Goal: Transaction & Acquisition: Purchase product/service

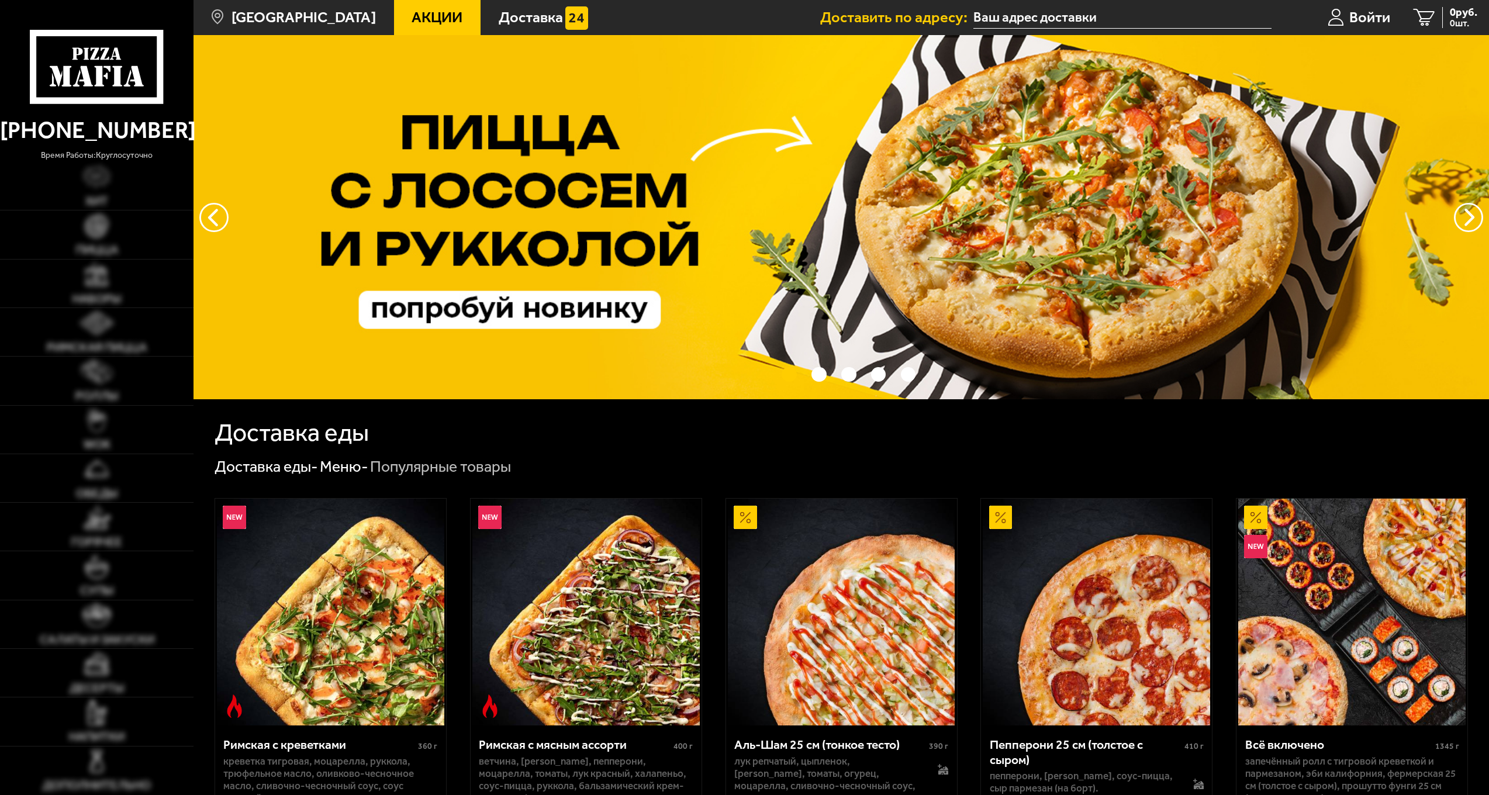
type input "улица Фёдора Котанова, 5к1"
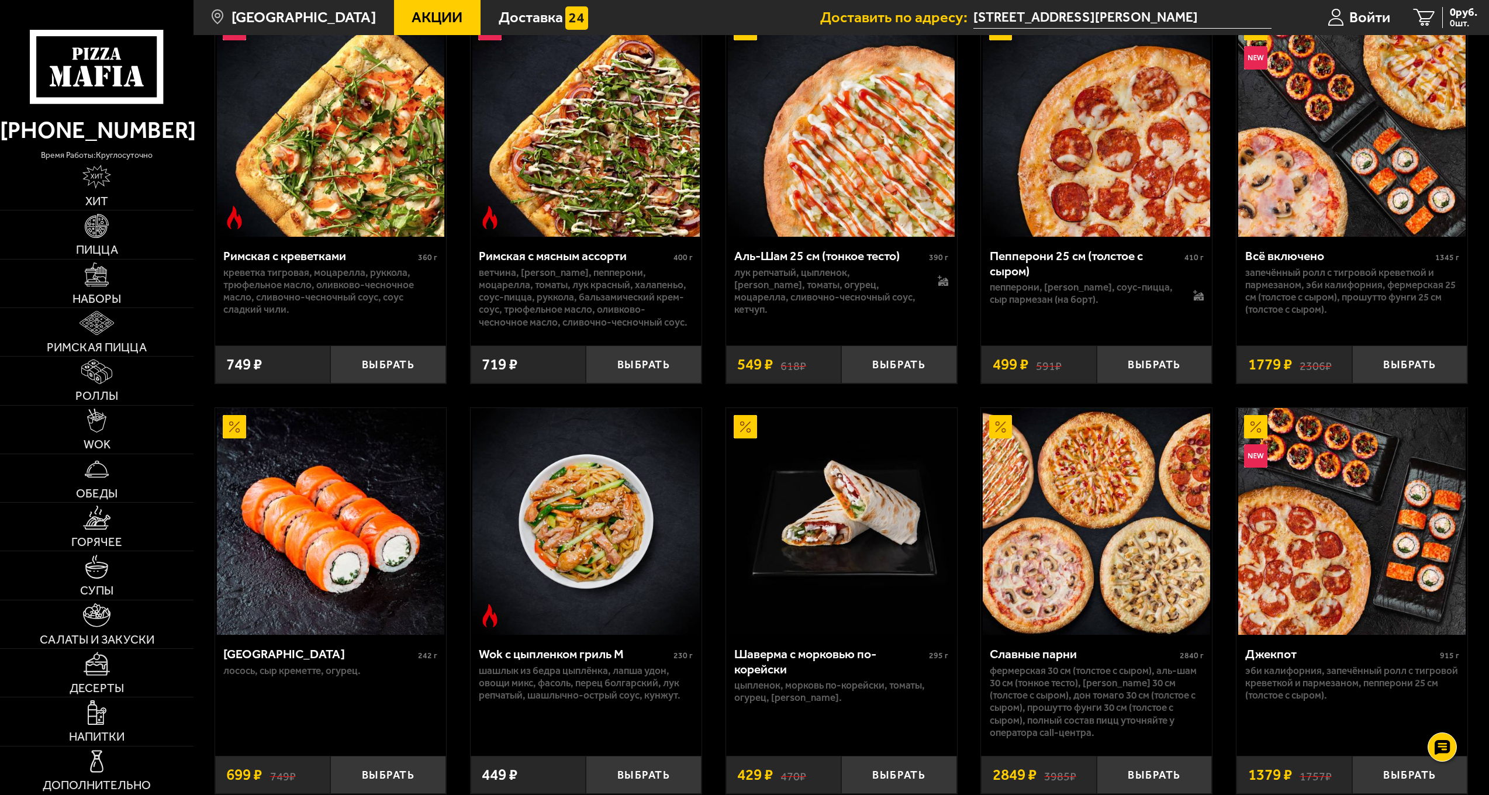
scroll to position [877, 0]
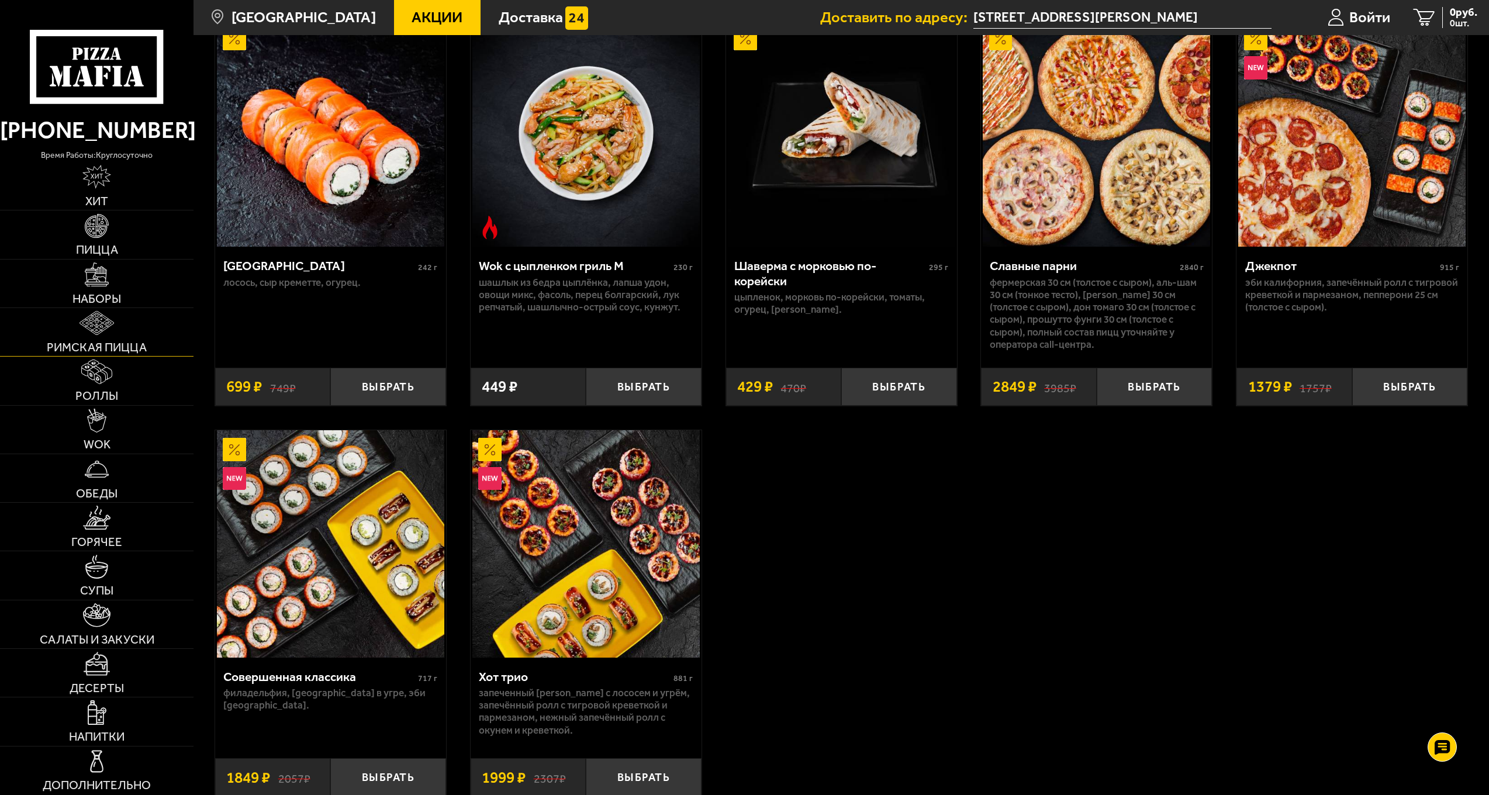
click at [117, 326] on link "Римская пицца" at bounding box center [96, 332] width 193 height 48
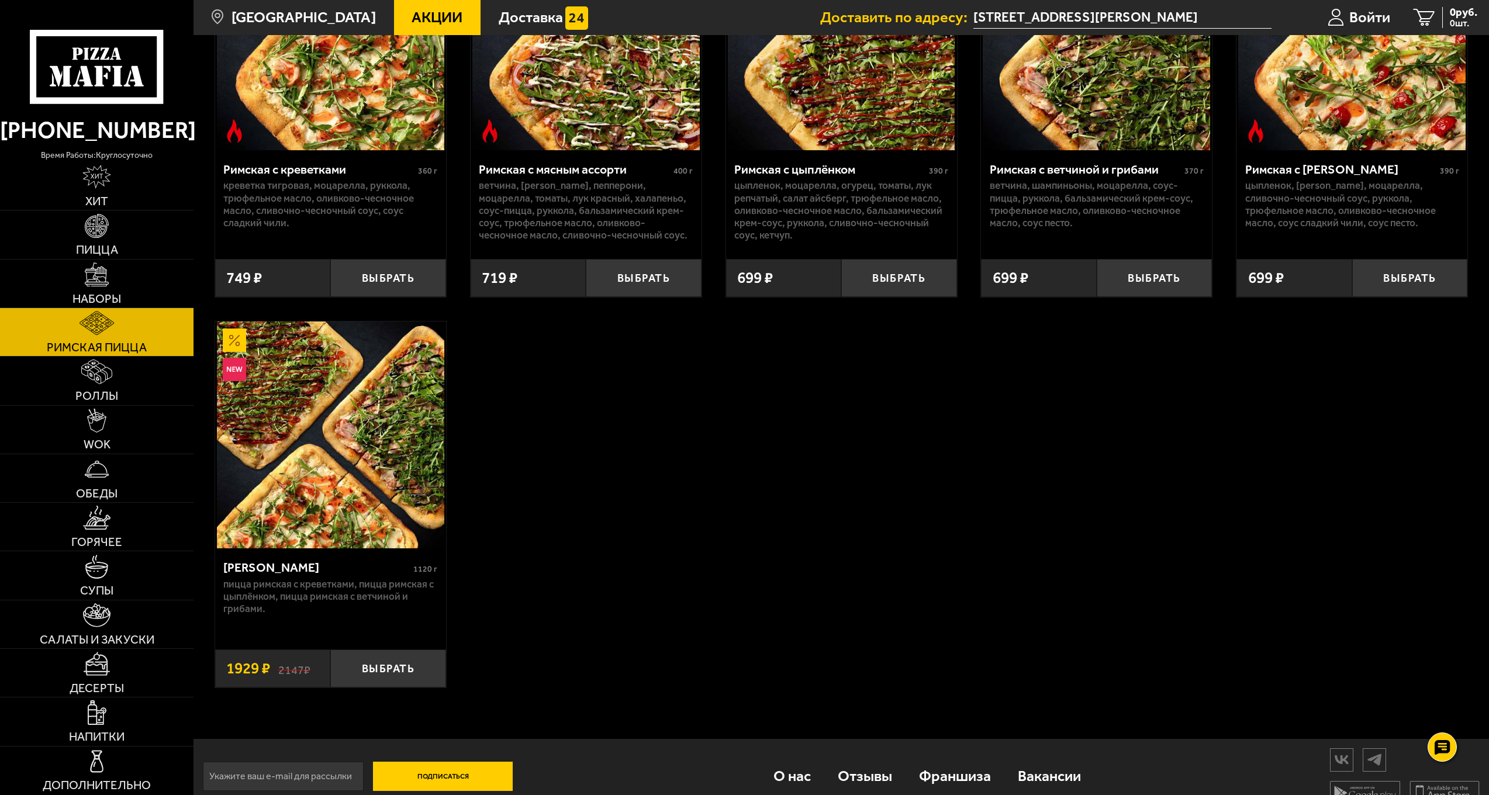
scroll to position [232, 0]
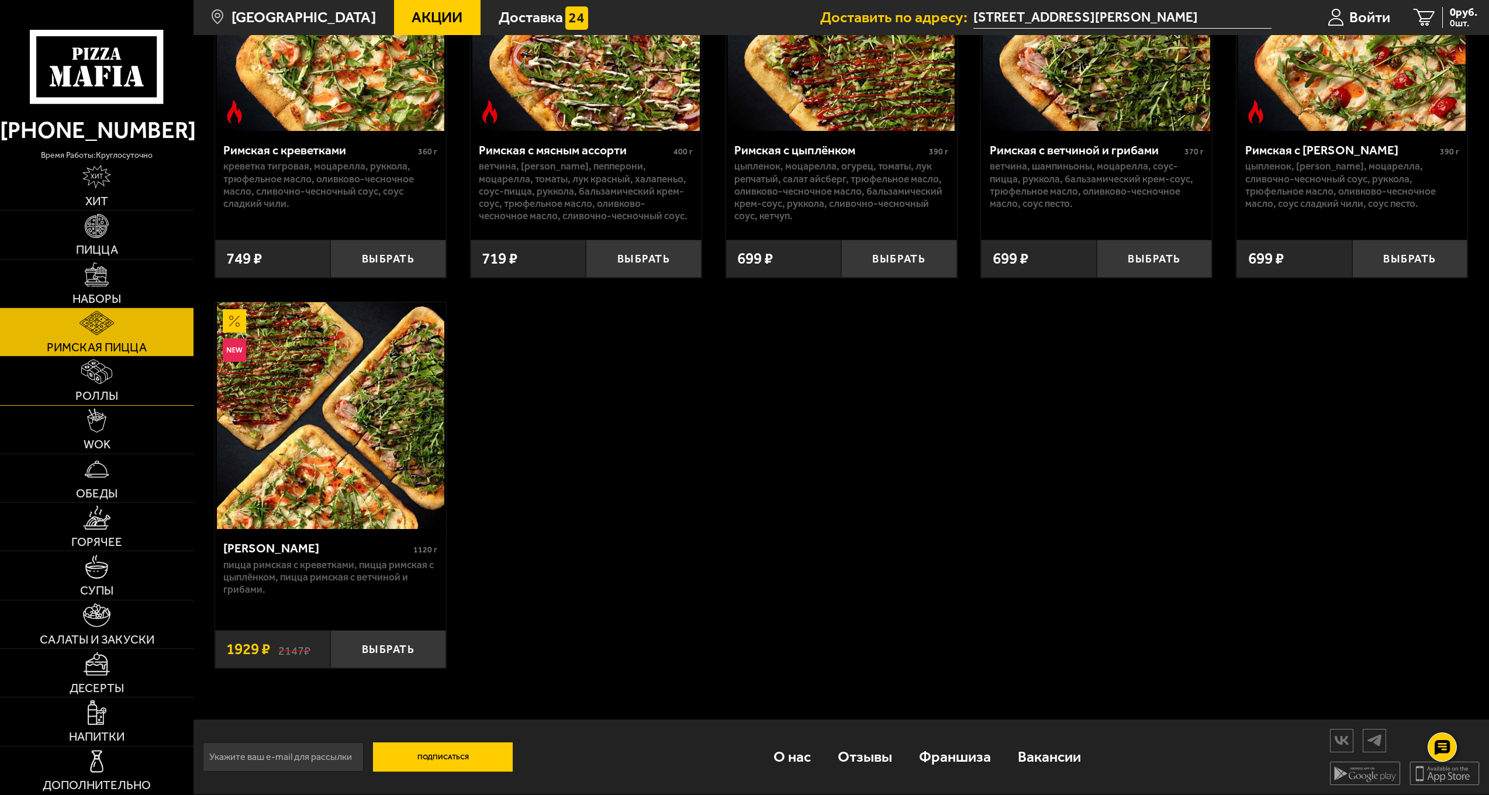
click at [165, 369] on link "Роллы" at bounding box center [96, 381] width 193 height 48
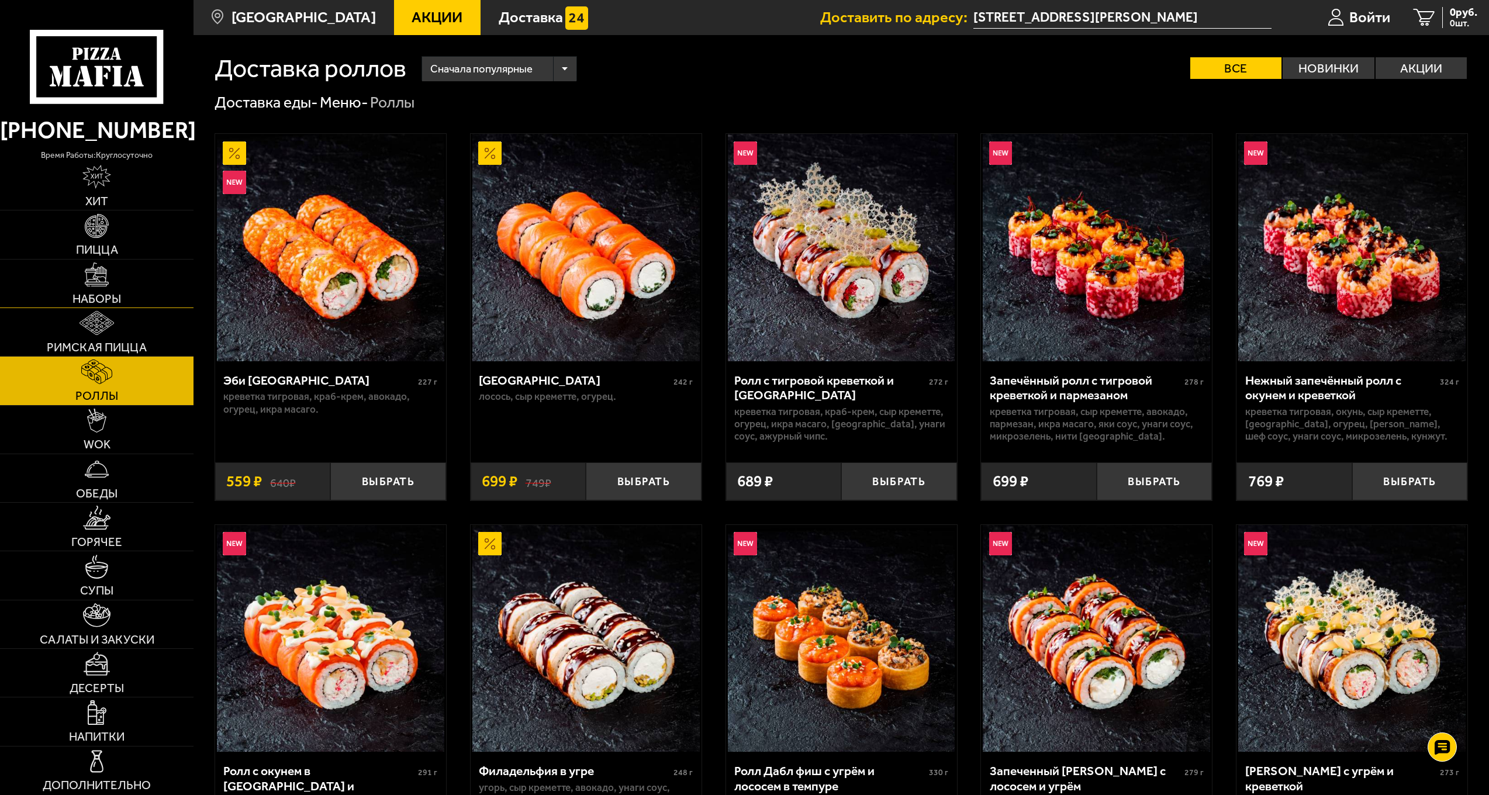
click at [134, 267] on link "Наборы" at bounding box center [96, 284] width 193 height 48
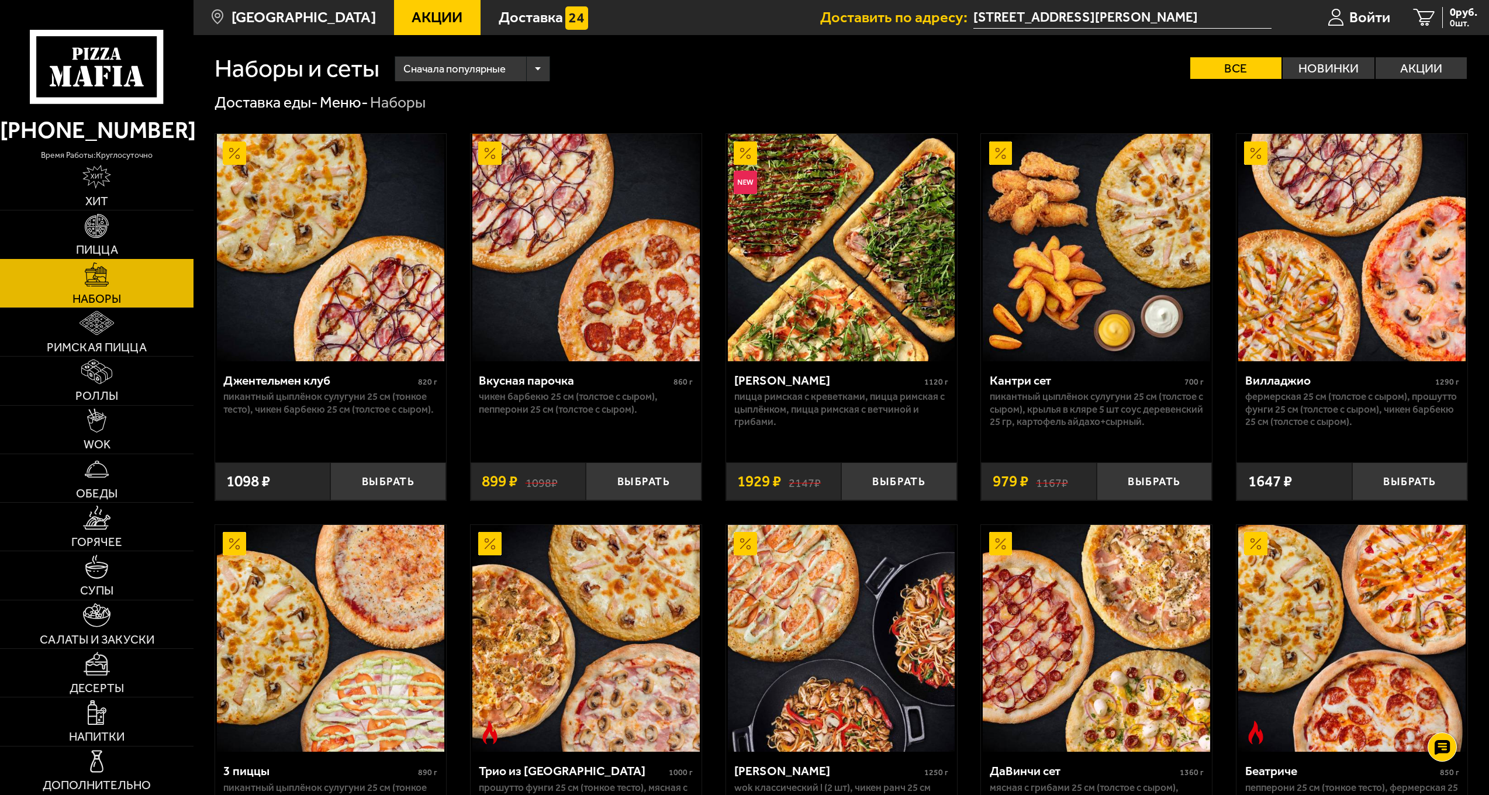
click at [130, 243] on link "Пицца" at bounding box center [96, 234] width 193 height 48
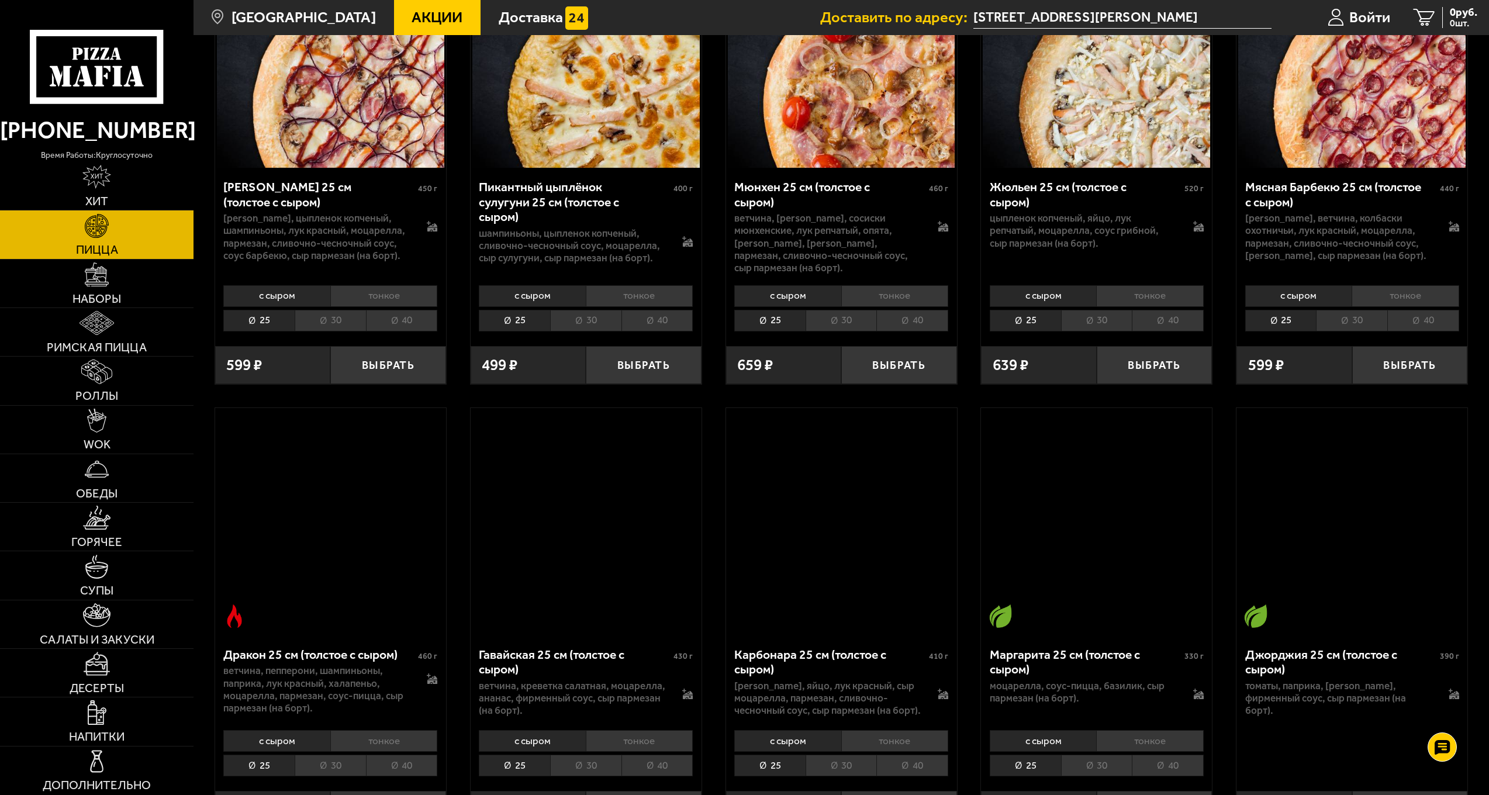
scroll to position [2747, 0]
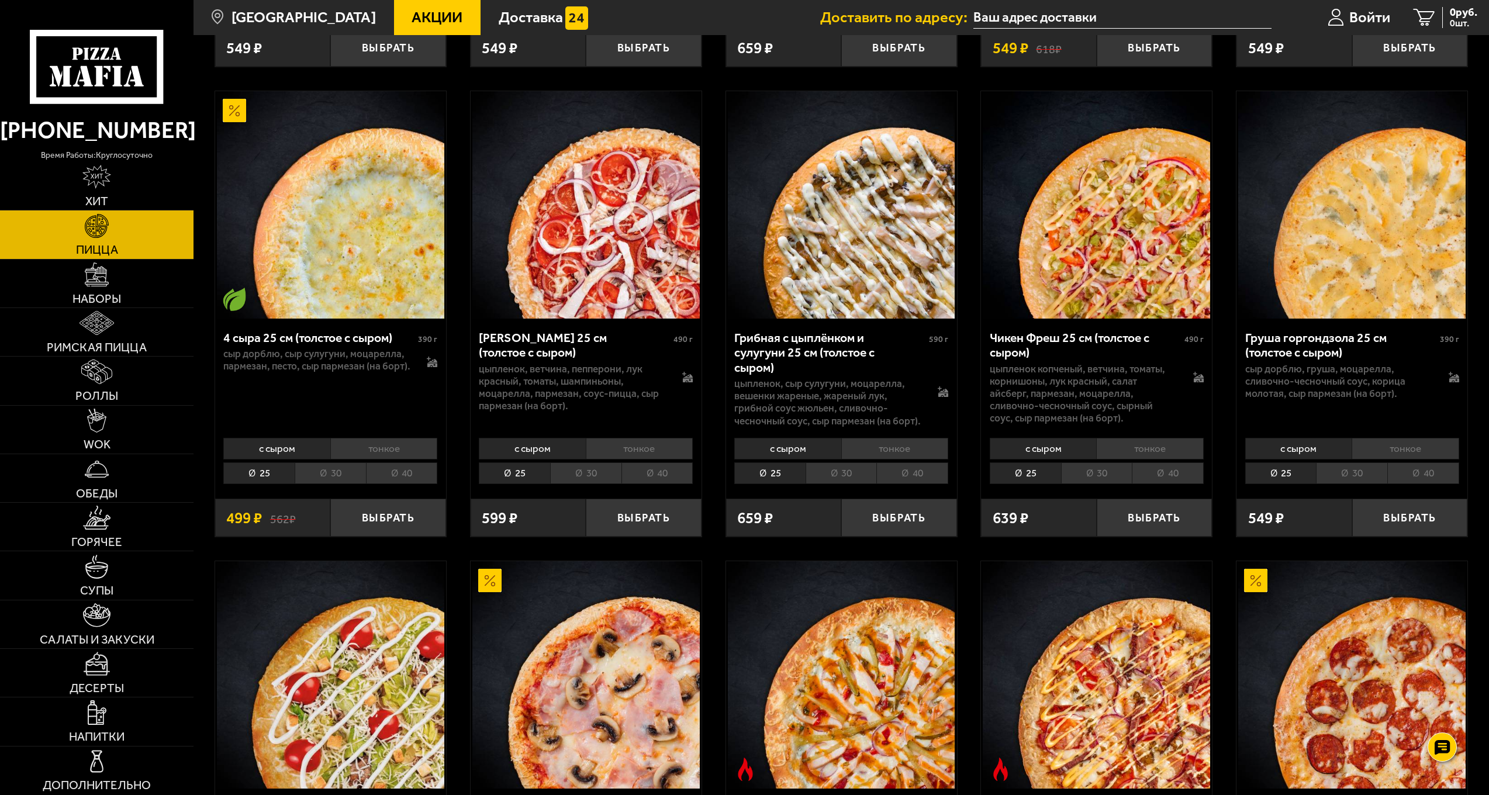
scroll to position [1111, 0]
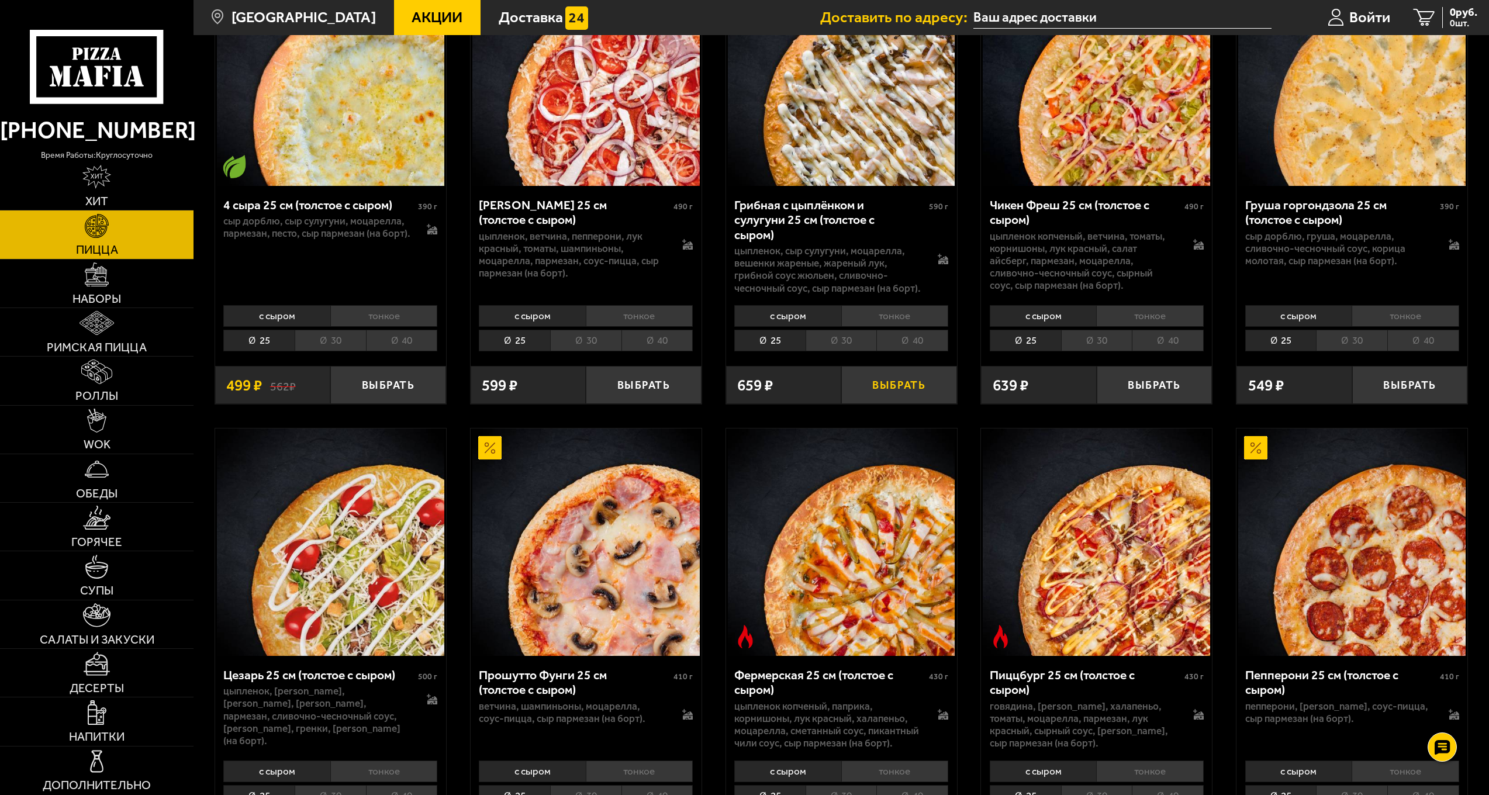
click at [878, 376] on button "Выбрать" at bounding box center [899, 385] width 116 height 38
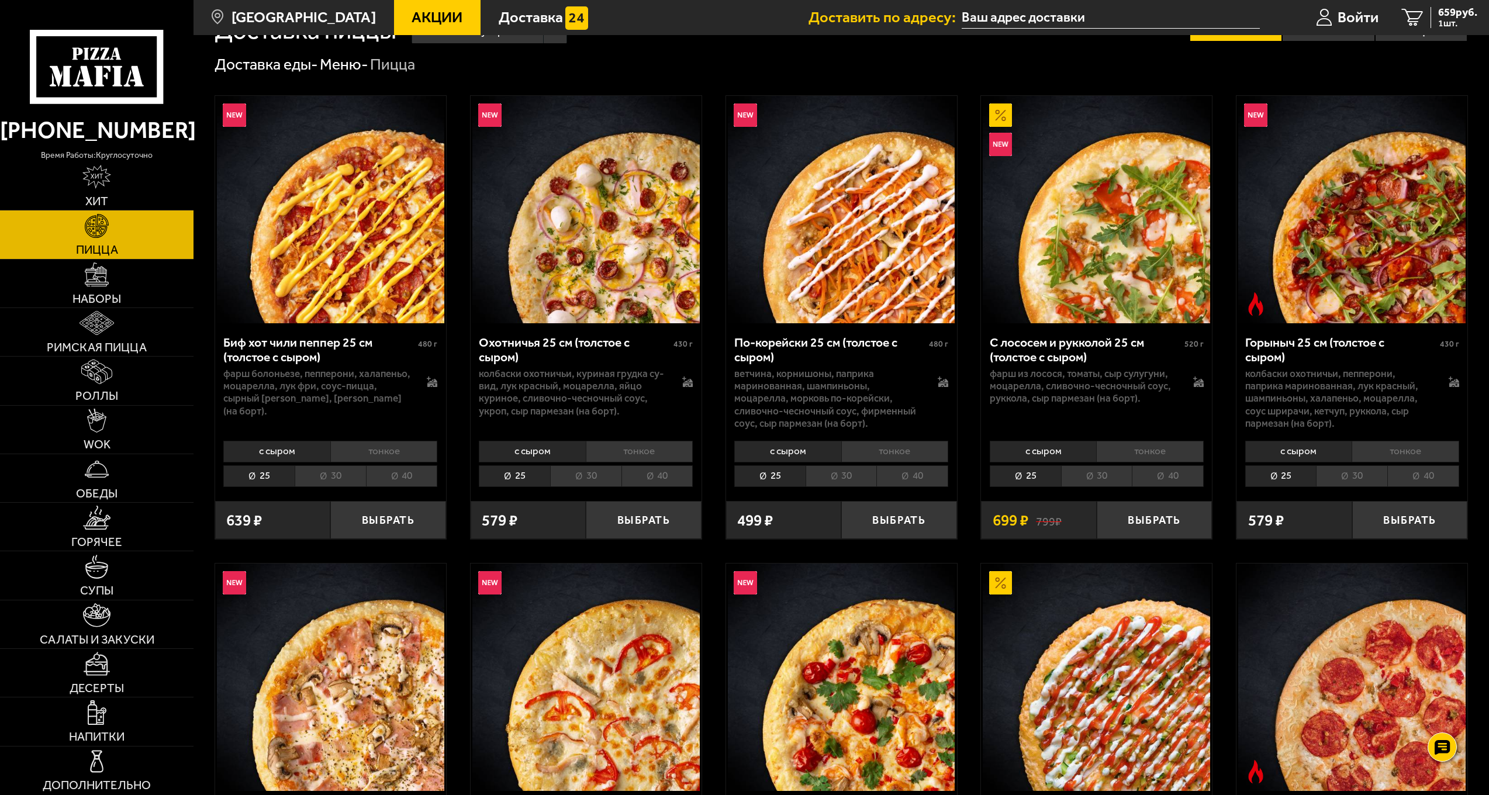
scroll to position [0, 0]
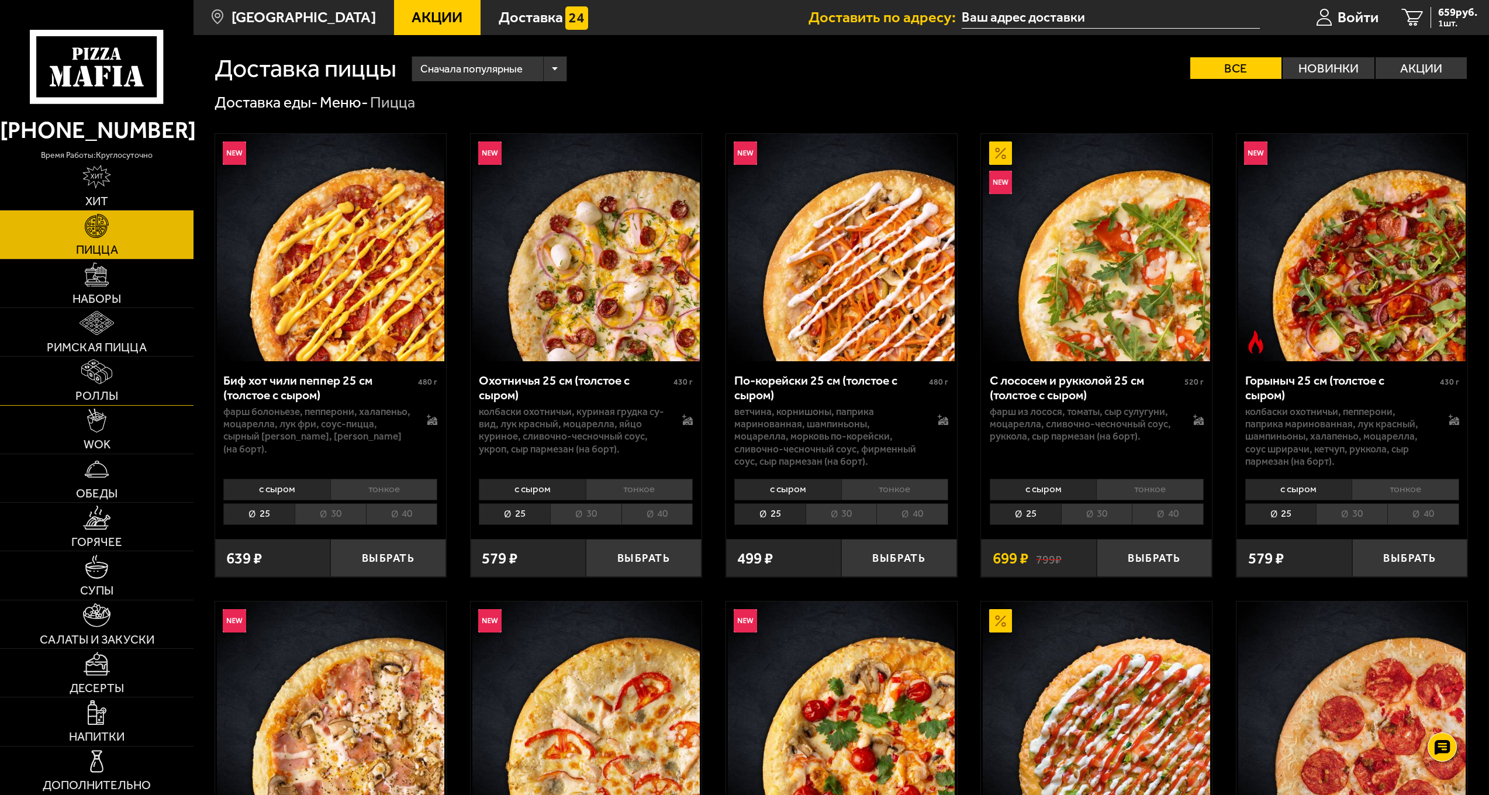
click at [110, 392] on span "Роллы" at bounding box center [96, 396] width 43 height 12
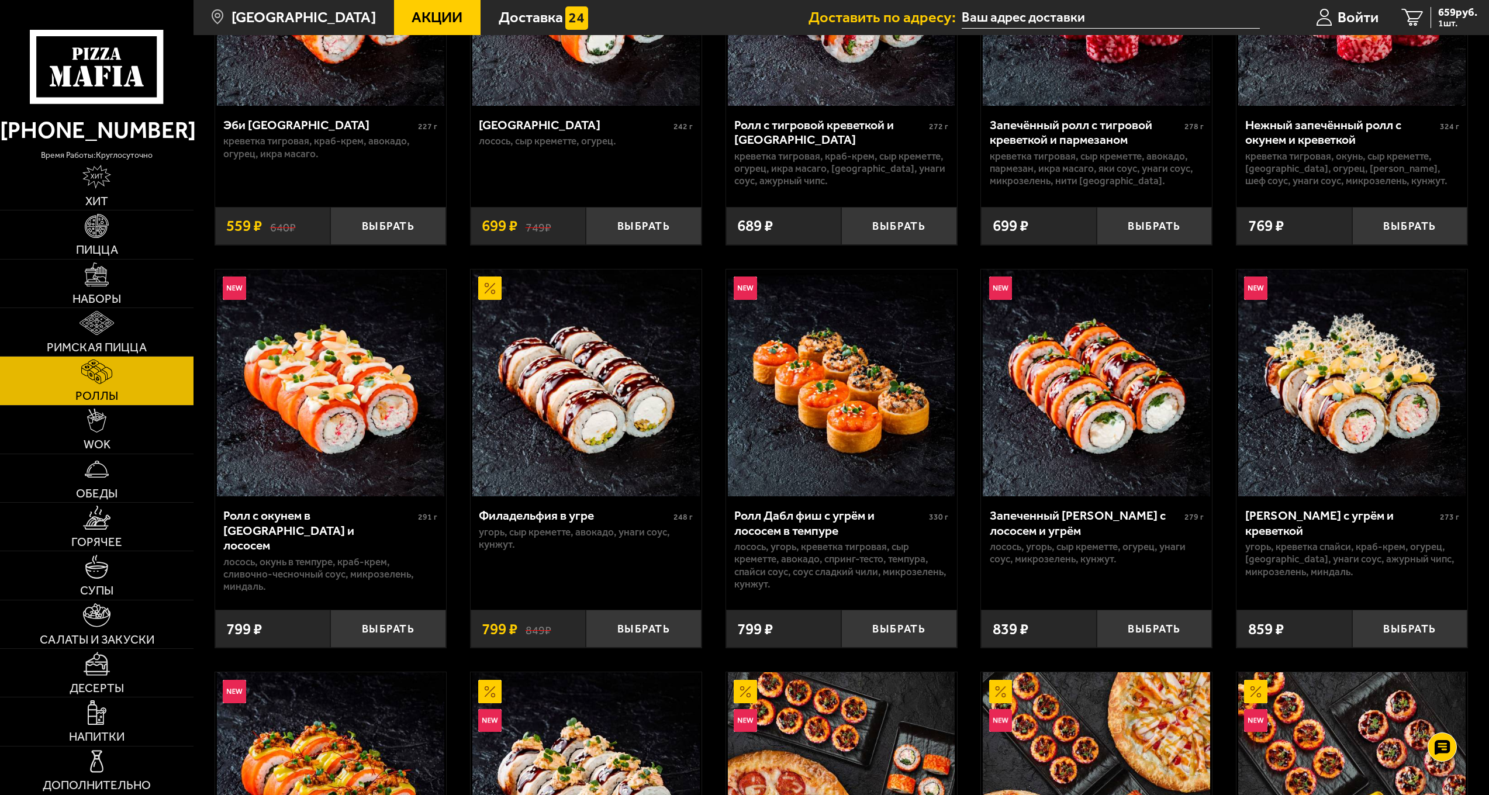
scroll to position [409, 0]
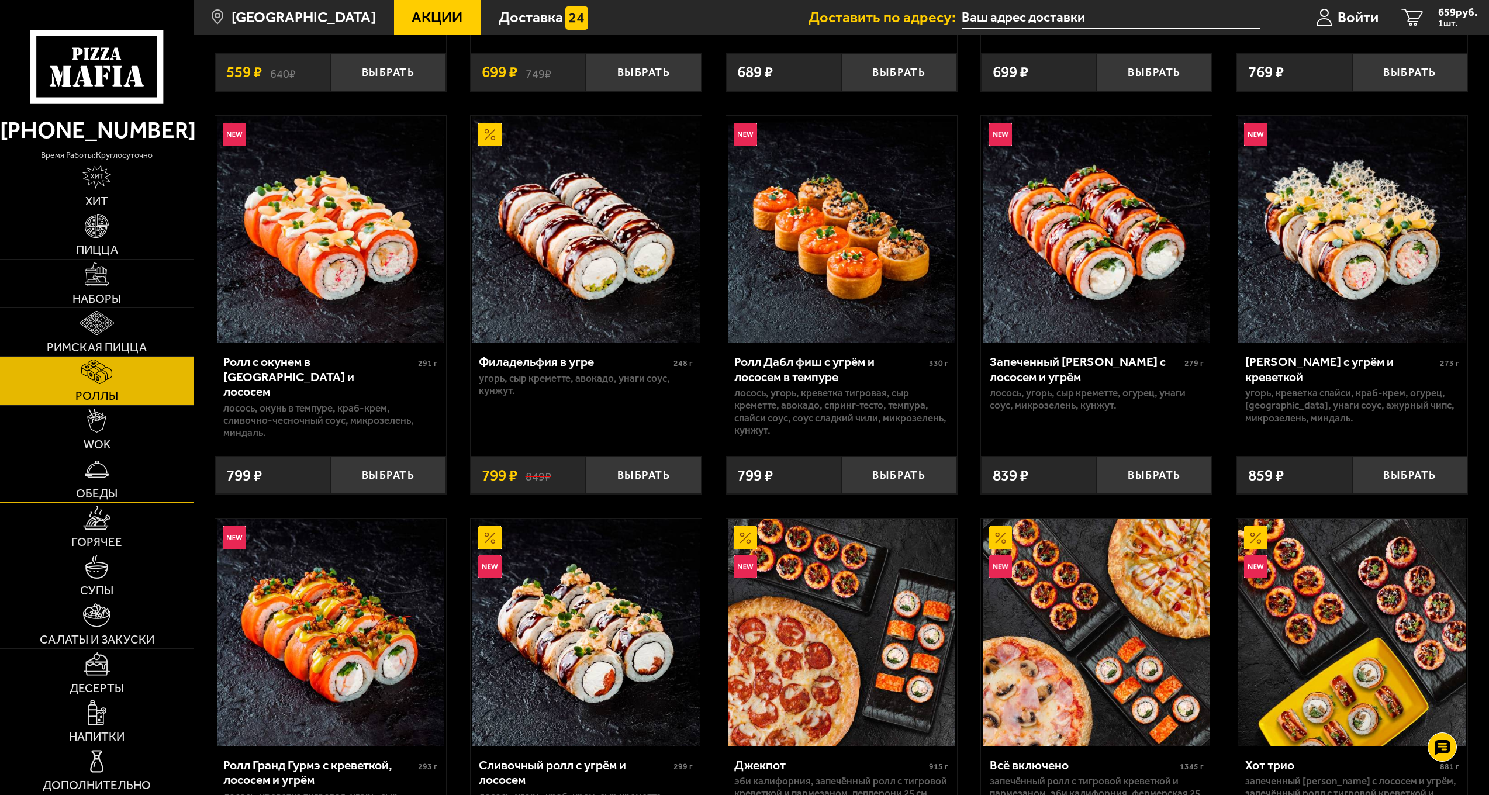
click at [159, 490] on link "Обеды" at bounding box center [96, 478] width 193 height 48
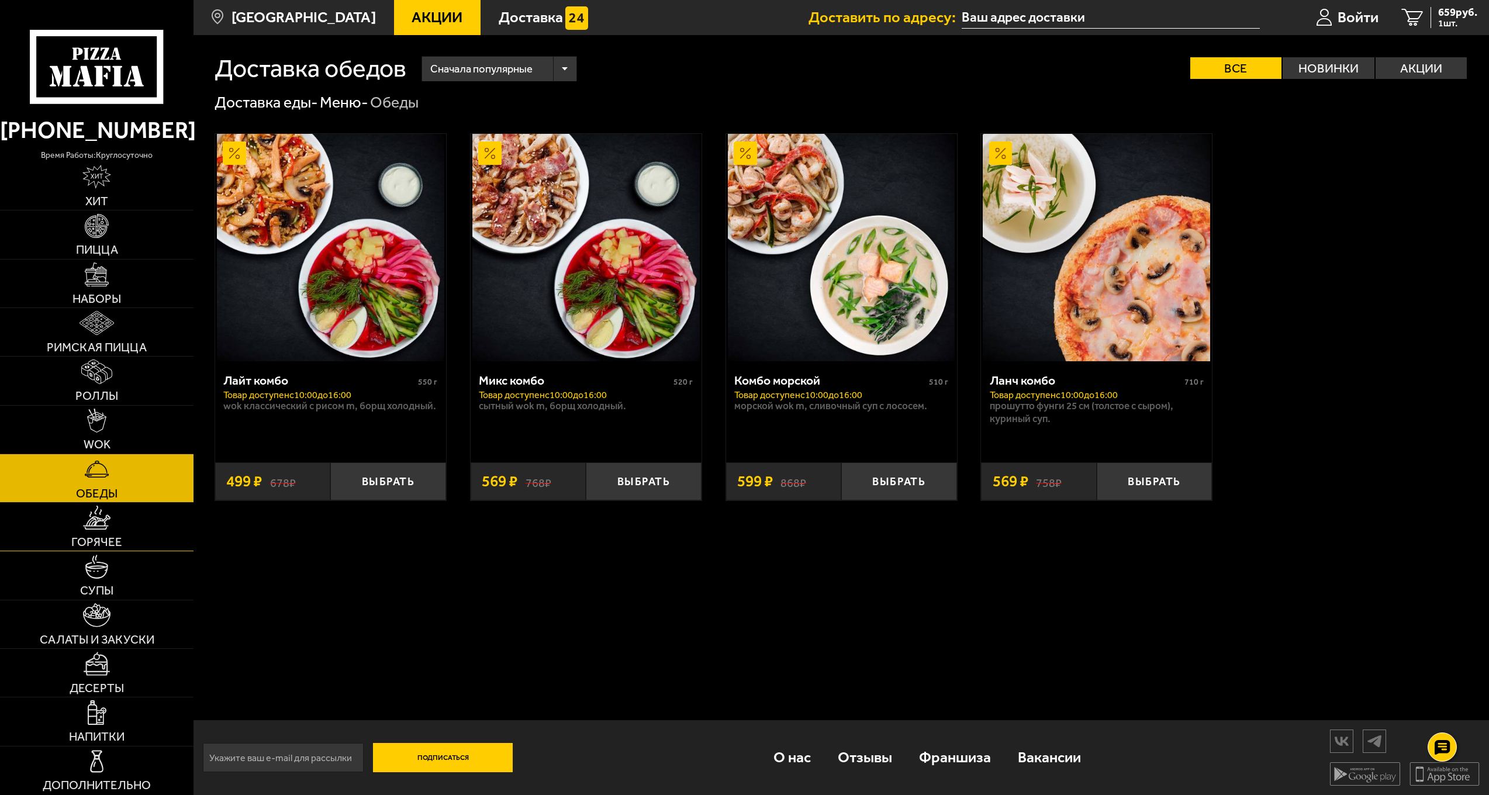
click at [155, 517] on link "Горячее" at bounding box center [96, 527] width 193 height 48
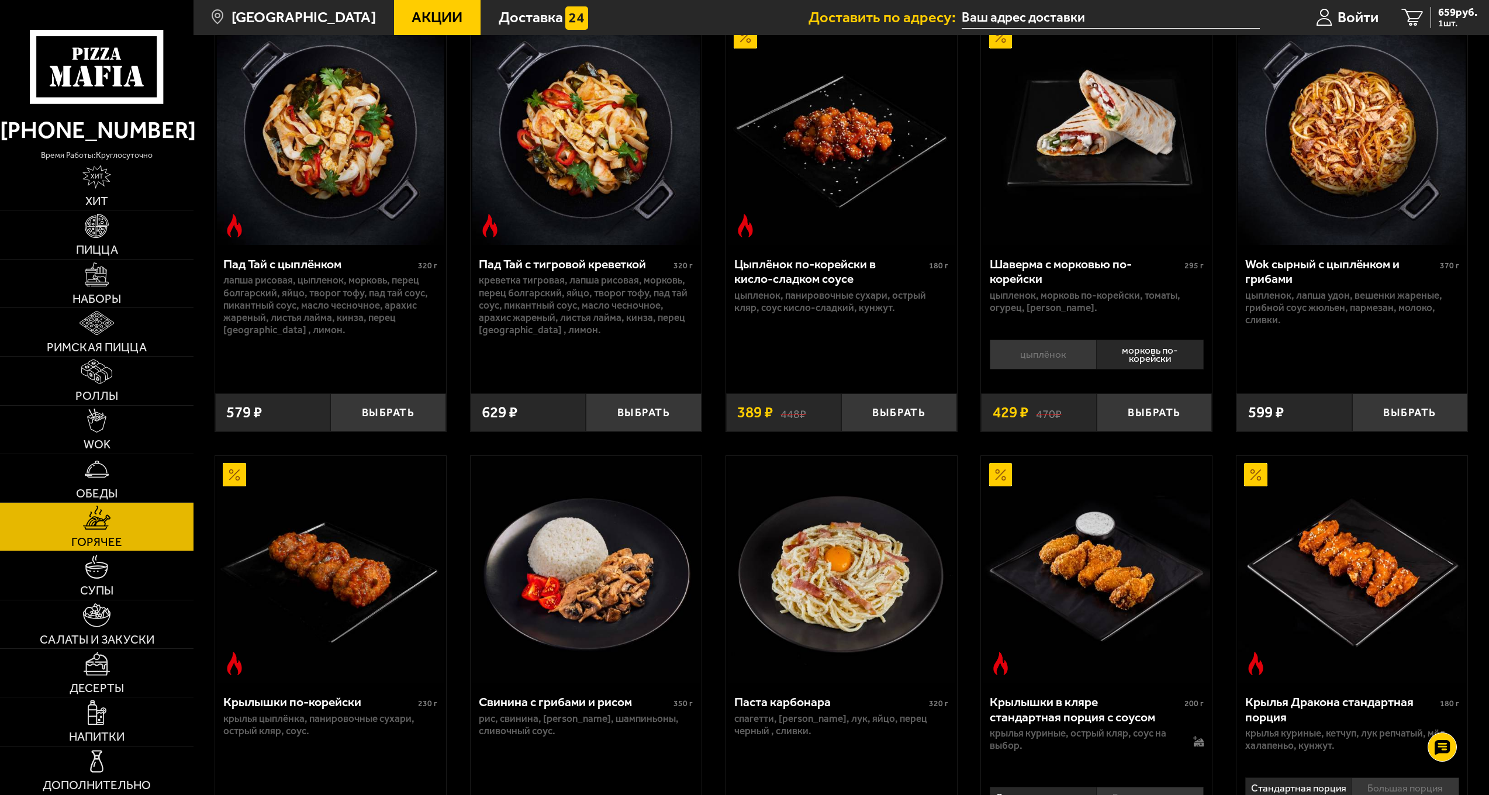
scroll to position [117, 0]
click at [147, 593] on link "Супы" at bounding box center [96, 575] width 193 height 48
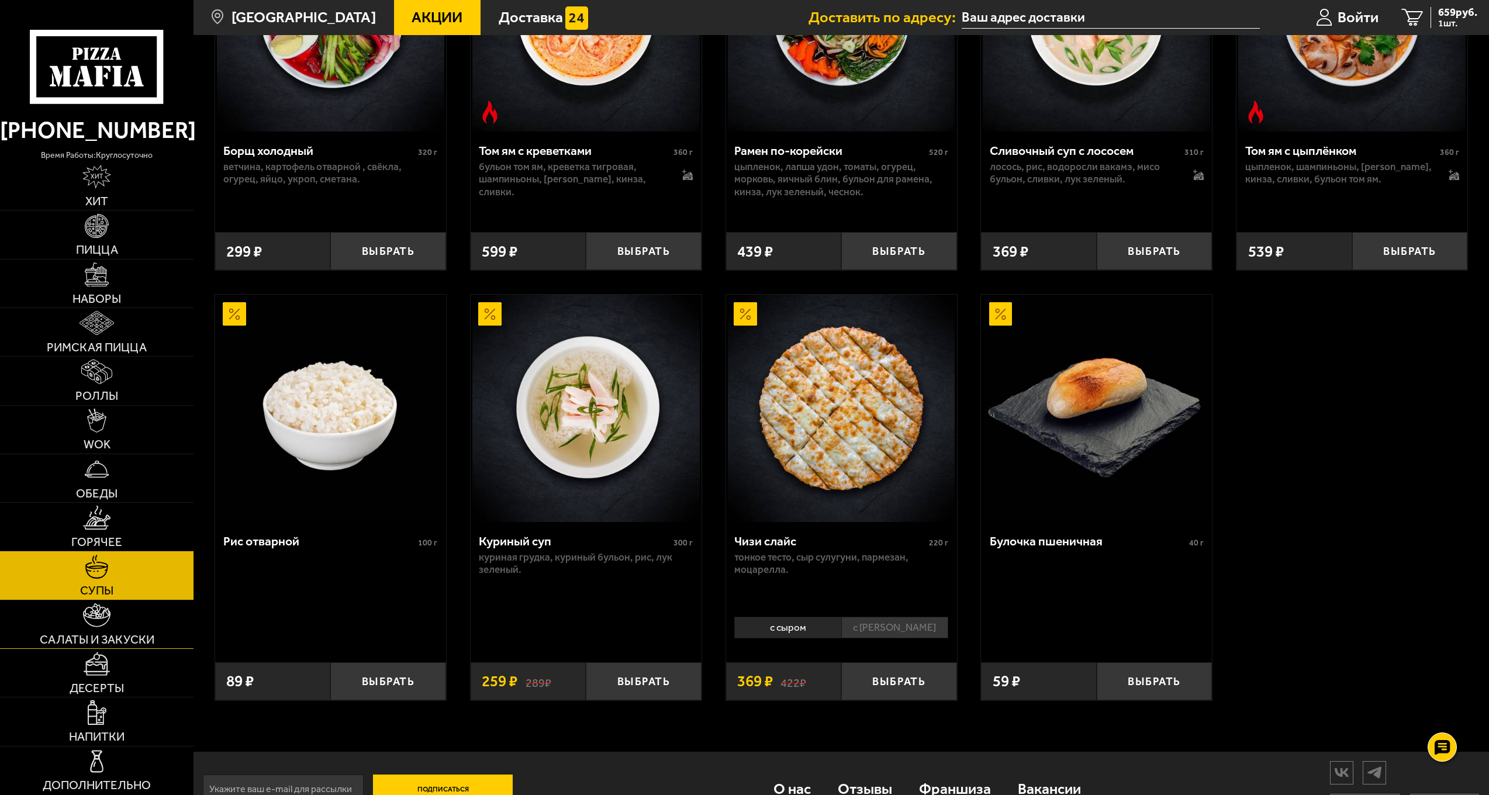
scroll to position [442, 0]
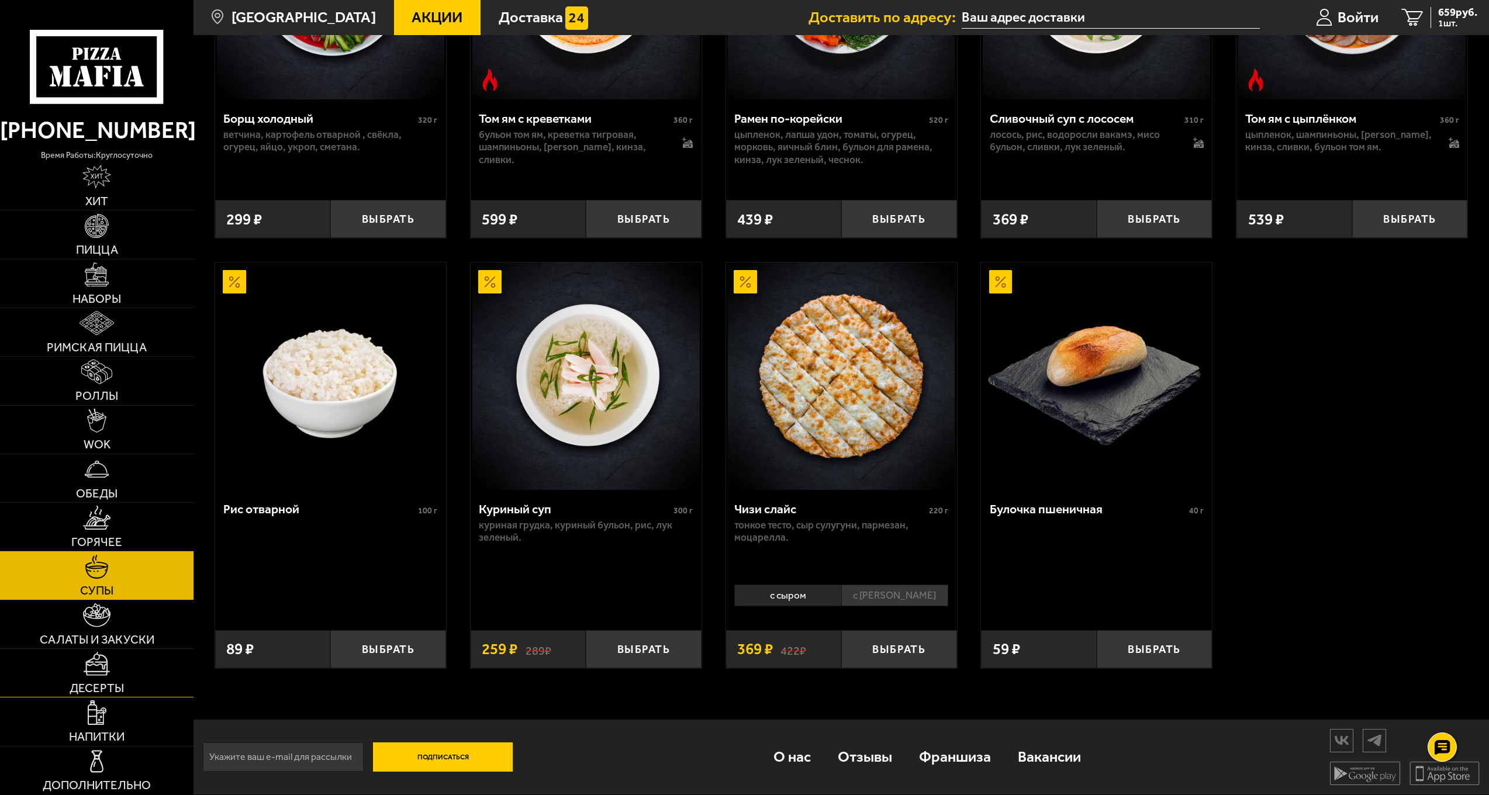
click at [137, 671] on link "Десерты" at bounding box center [96, 673] width 193 height 48
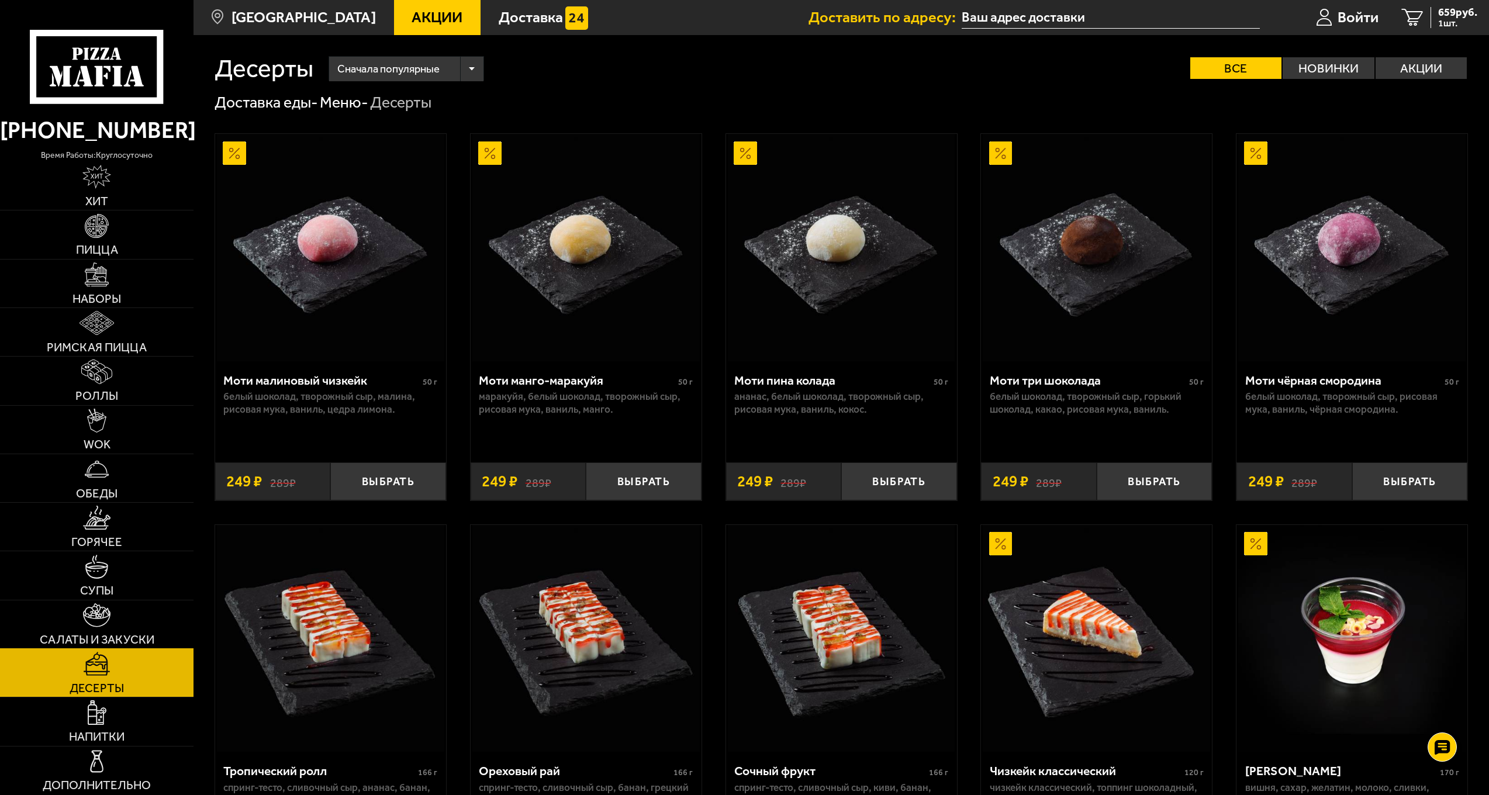
click at [132, 639] on span "Салаты и закуски" at bounding box center [97, 640] width 115 height 12
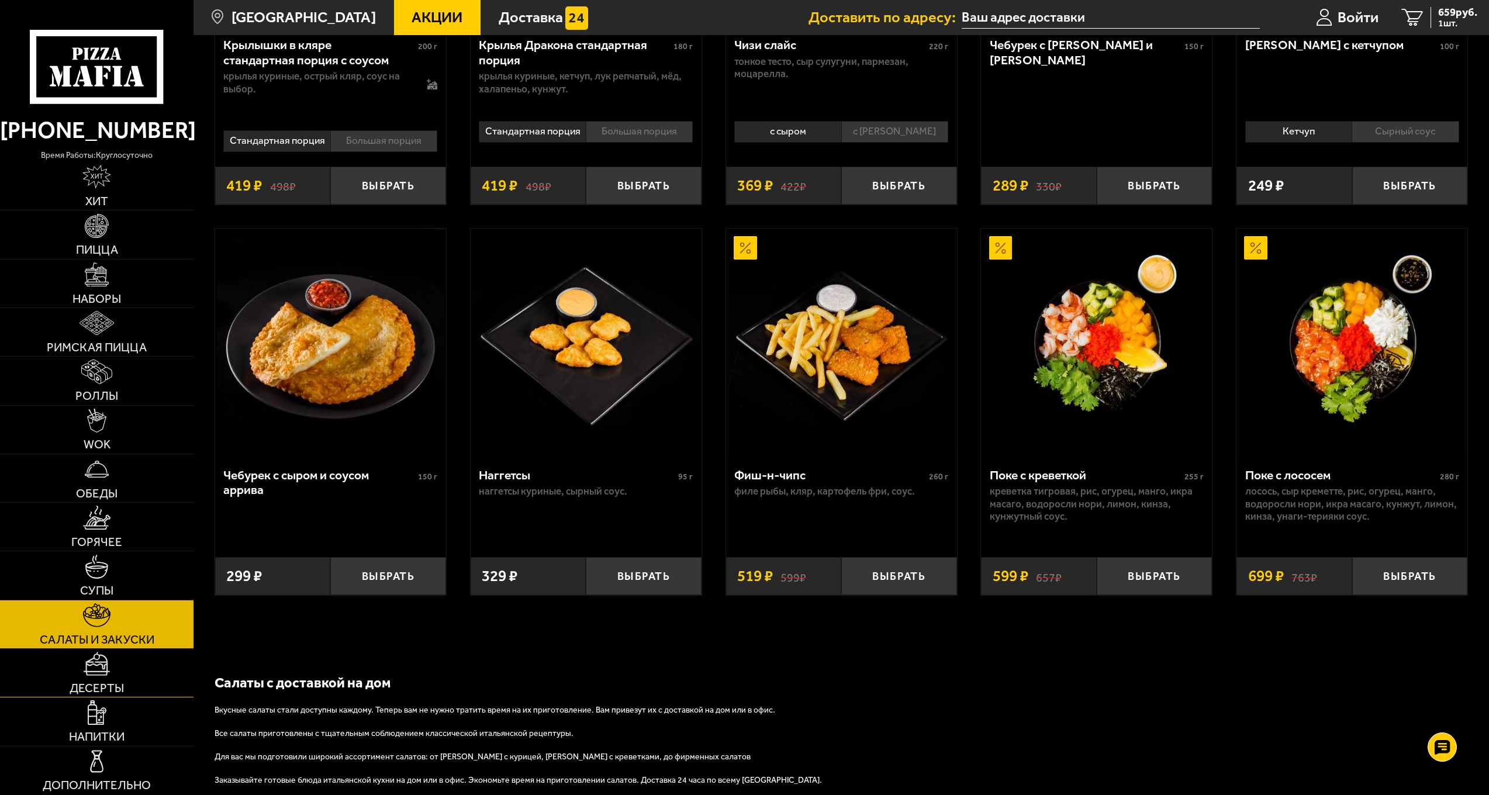
scroll to position [861, 0]
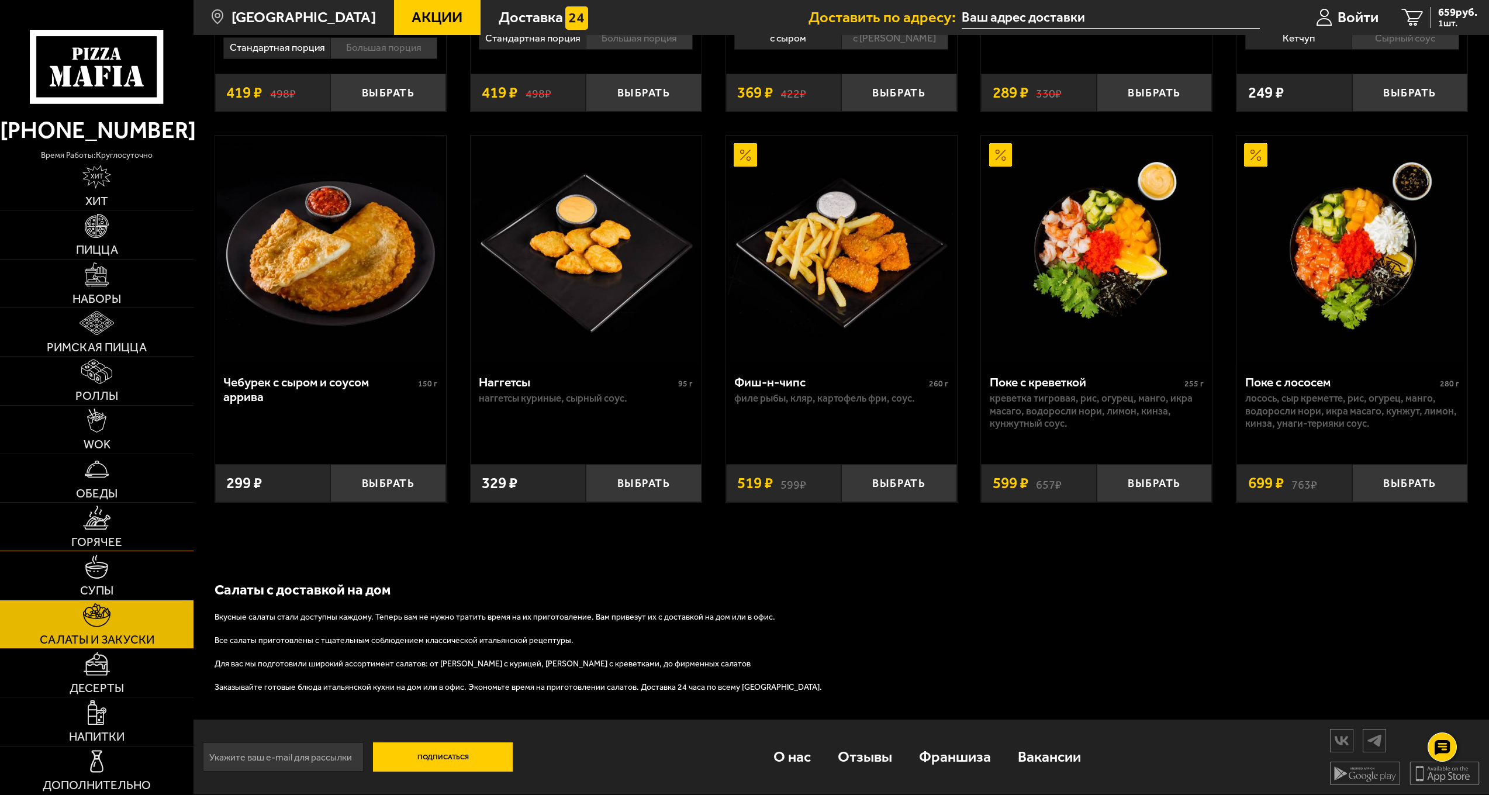
click at [123, 525] on link "Горячее" at bounding box center [96, 527] width 193 height 48
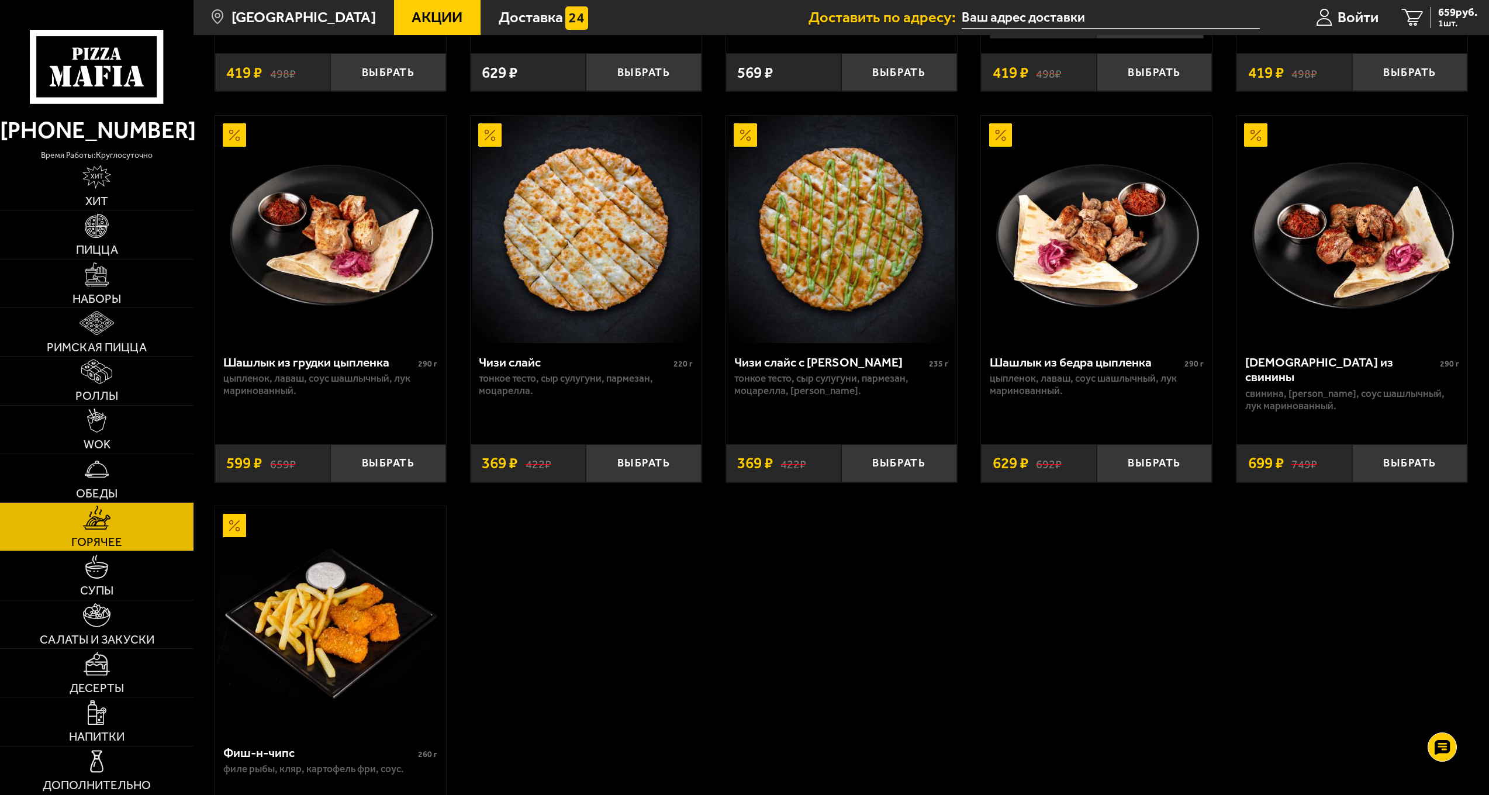
scroll to position [1052, 0]
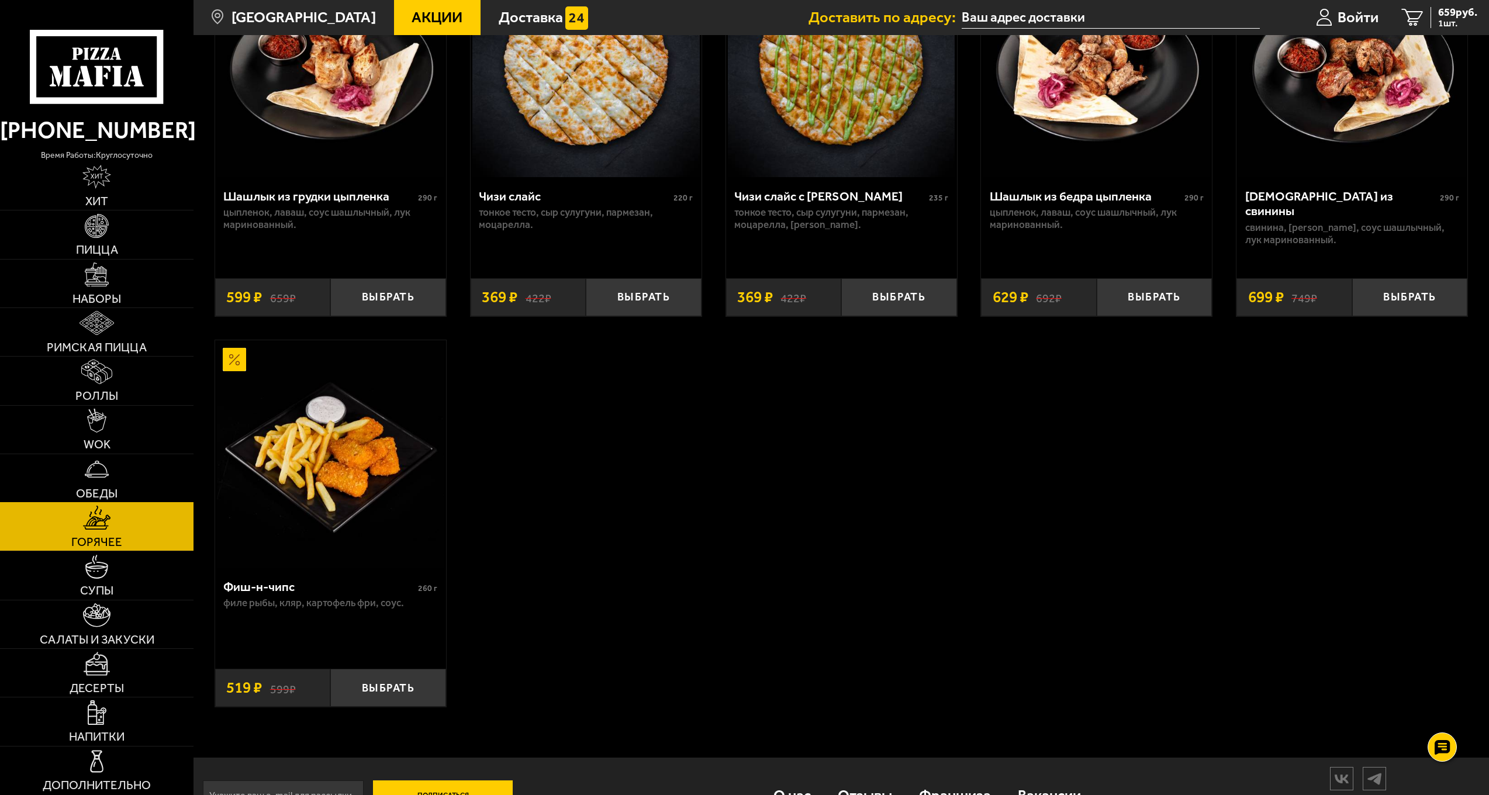
click at [136, 456] on link "Обеды" at bounding box center [96, 478] width 193 height 48
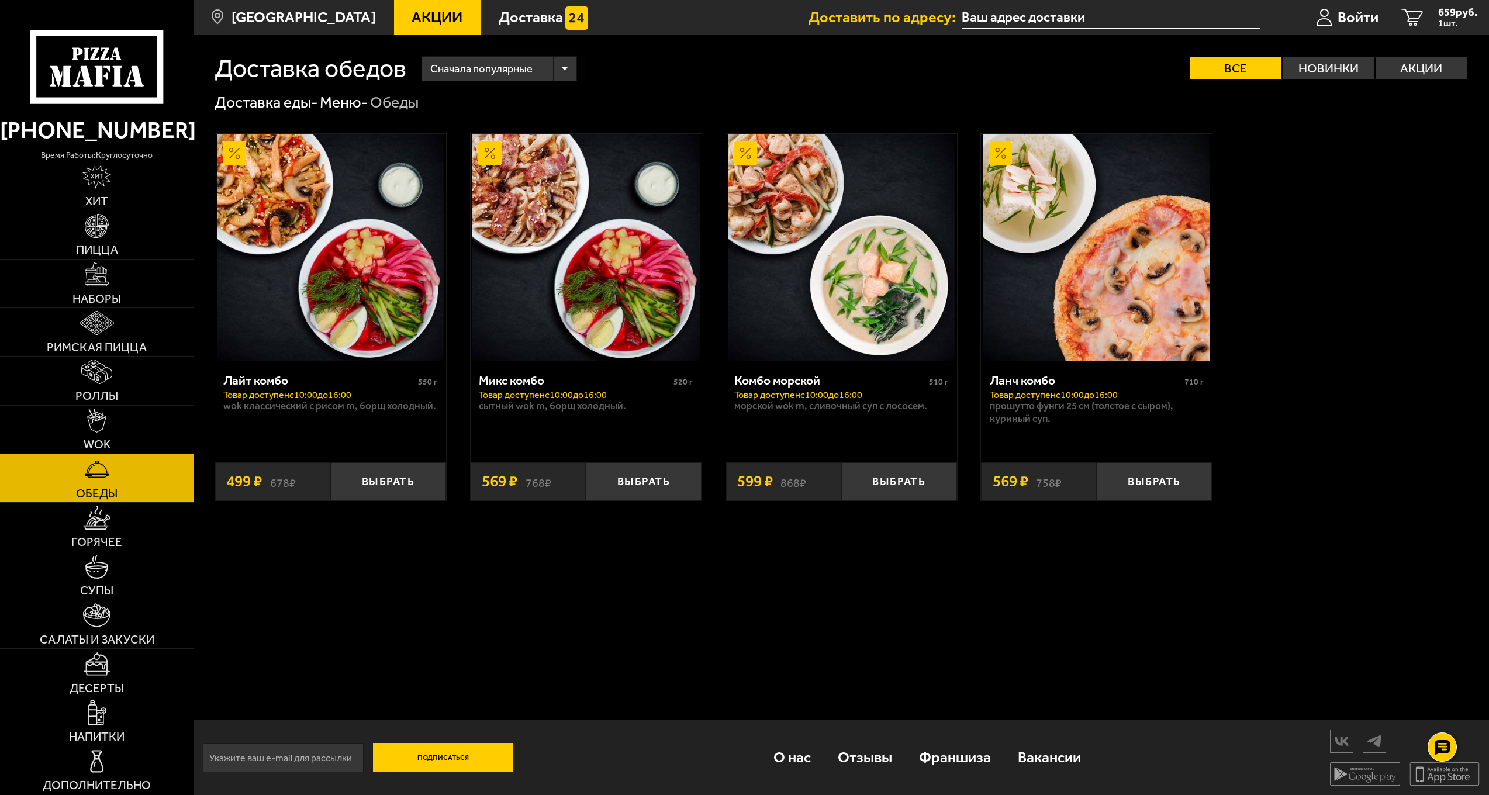
click at [127, 435] on link "WOK" at bounding box center [96, 430] width 193 height 48
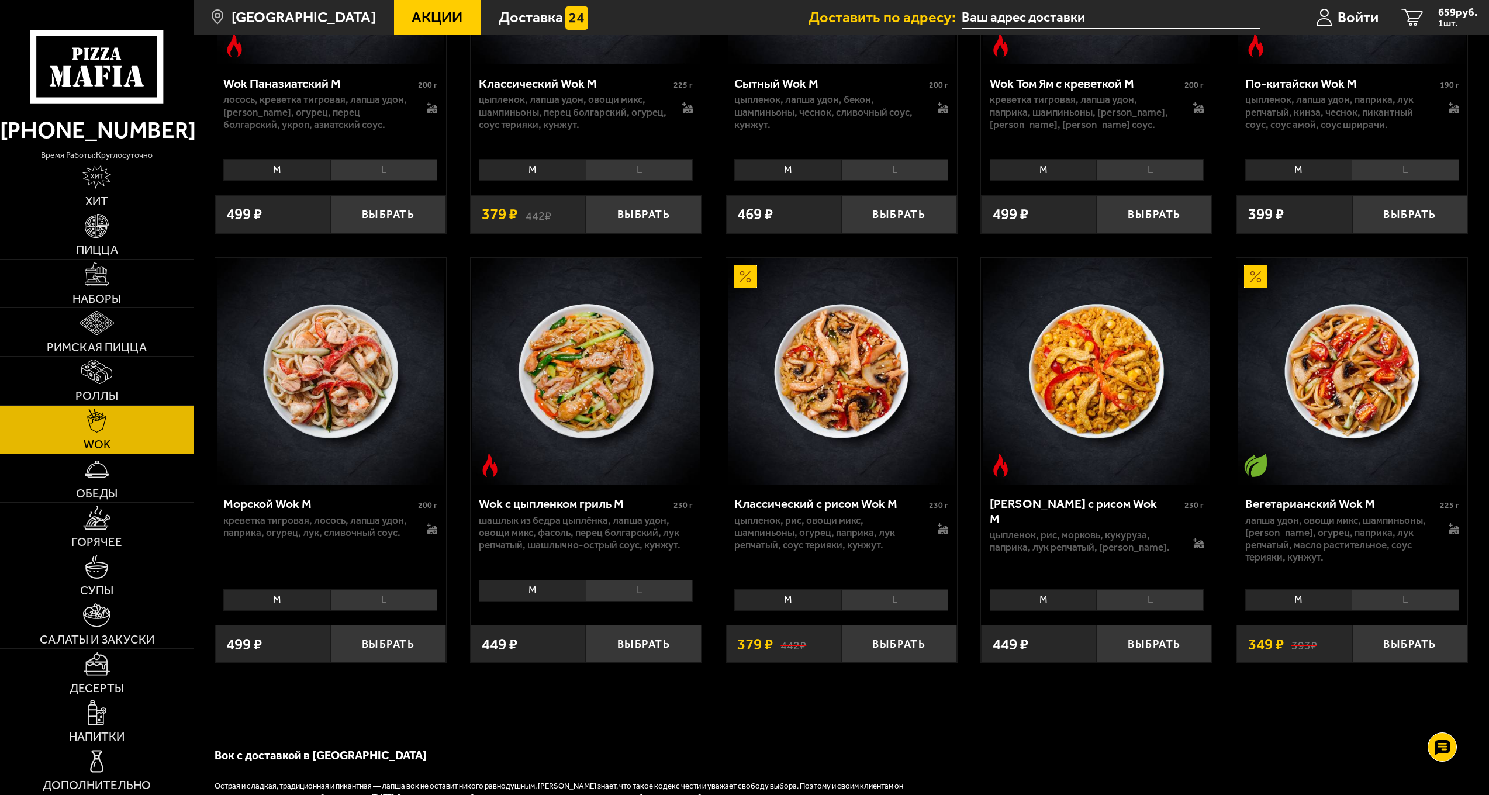
scroll to position [760, 0]
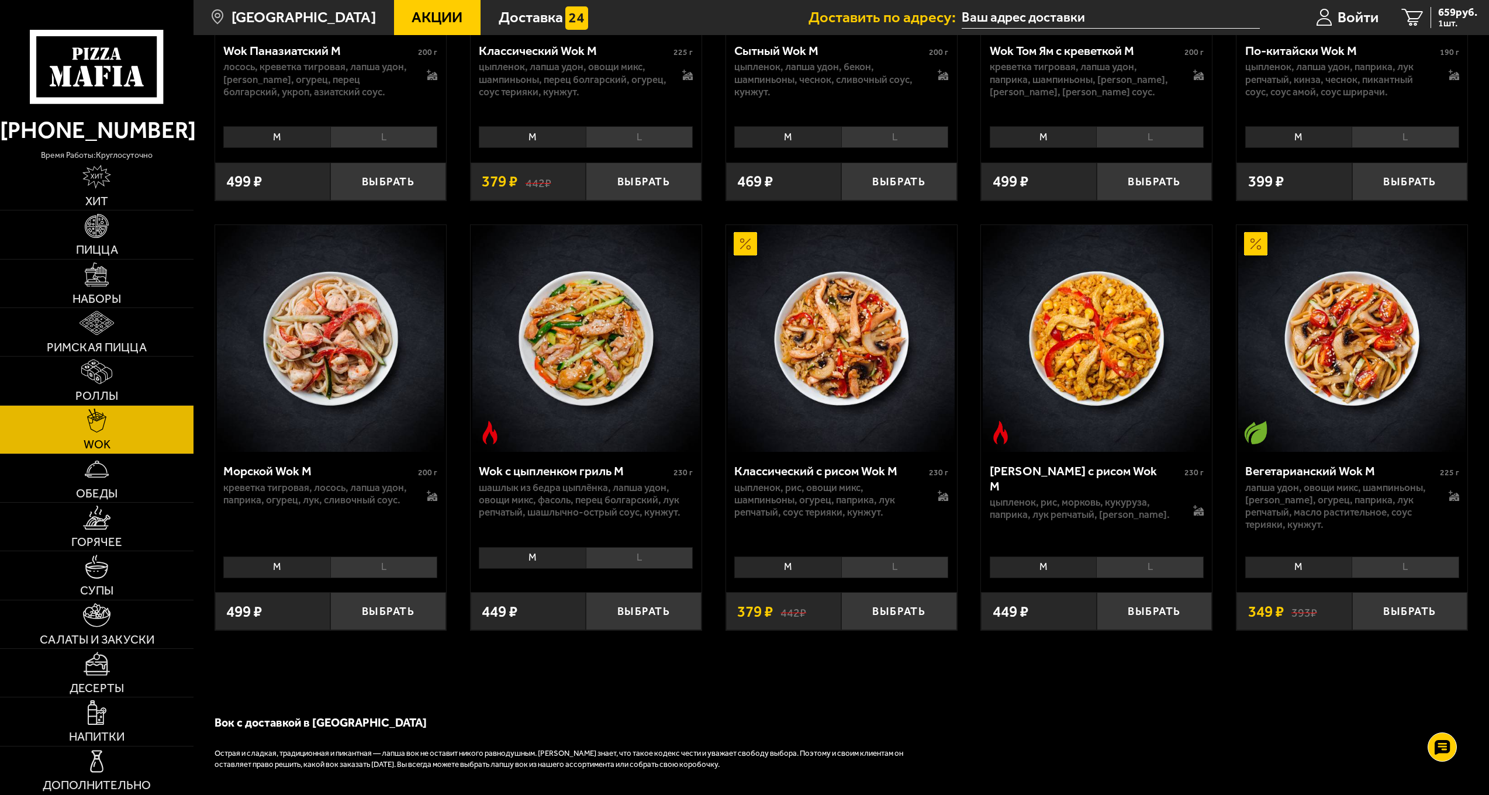
click at [917, 571] on li "L" at bounding box center [894, 567] width 107 height 22
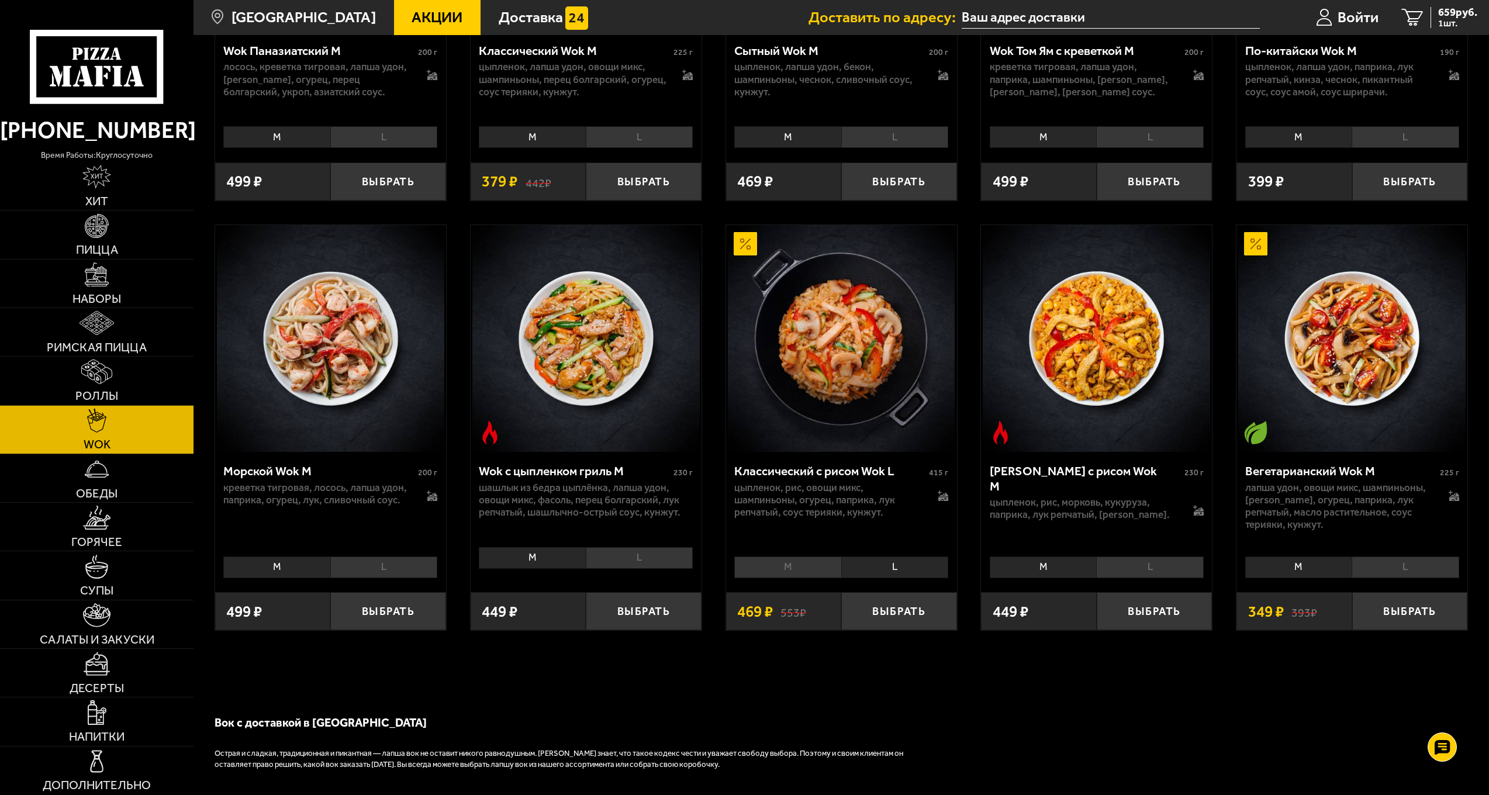
click at [808, 573] on li "M" at bounding box center [787, 567] width 106 height 22
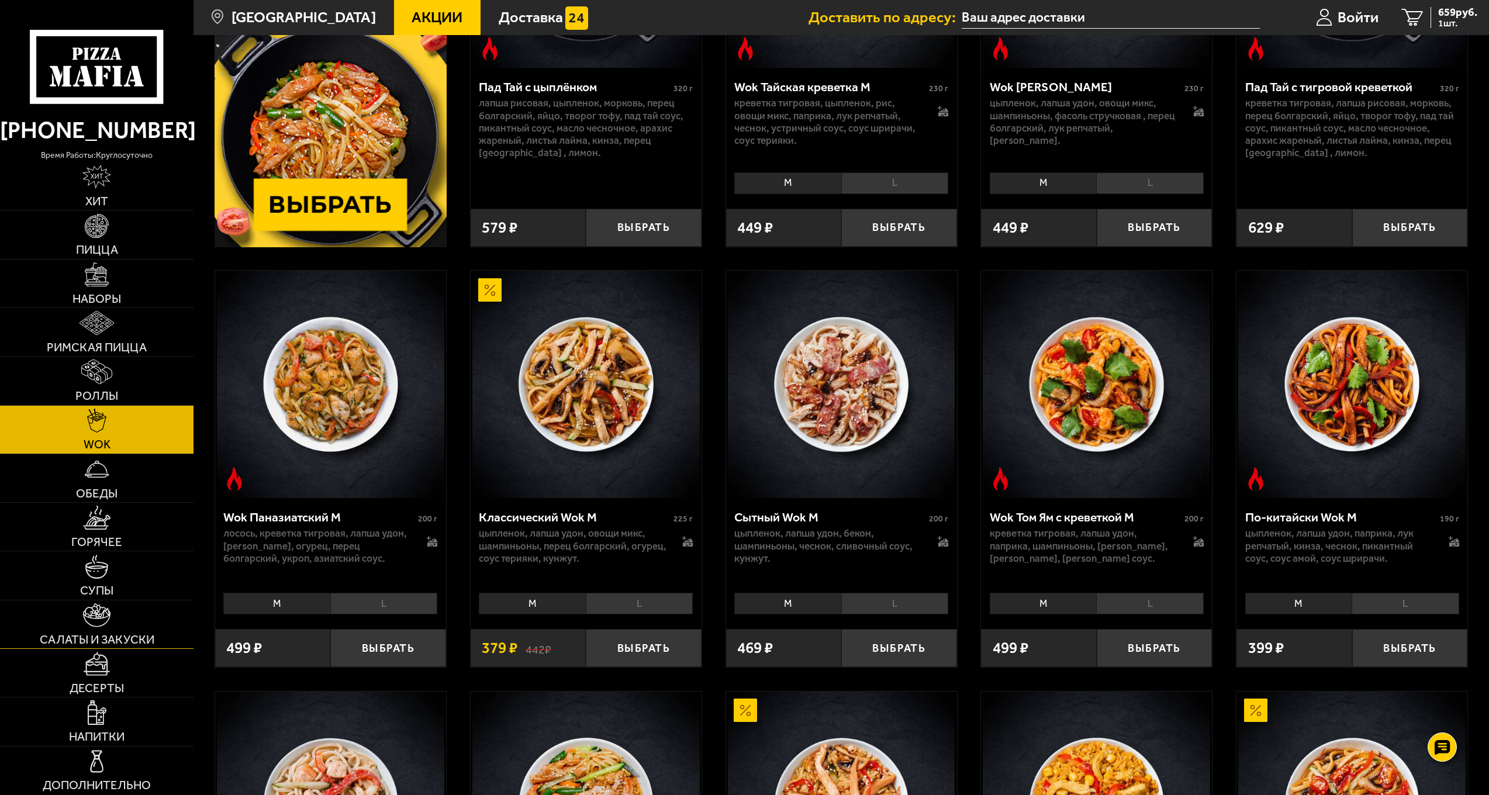
scroll to position [0, 0]
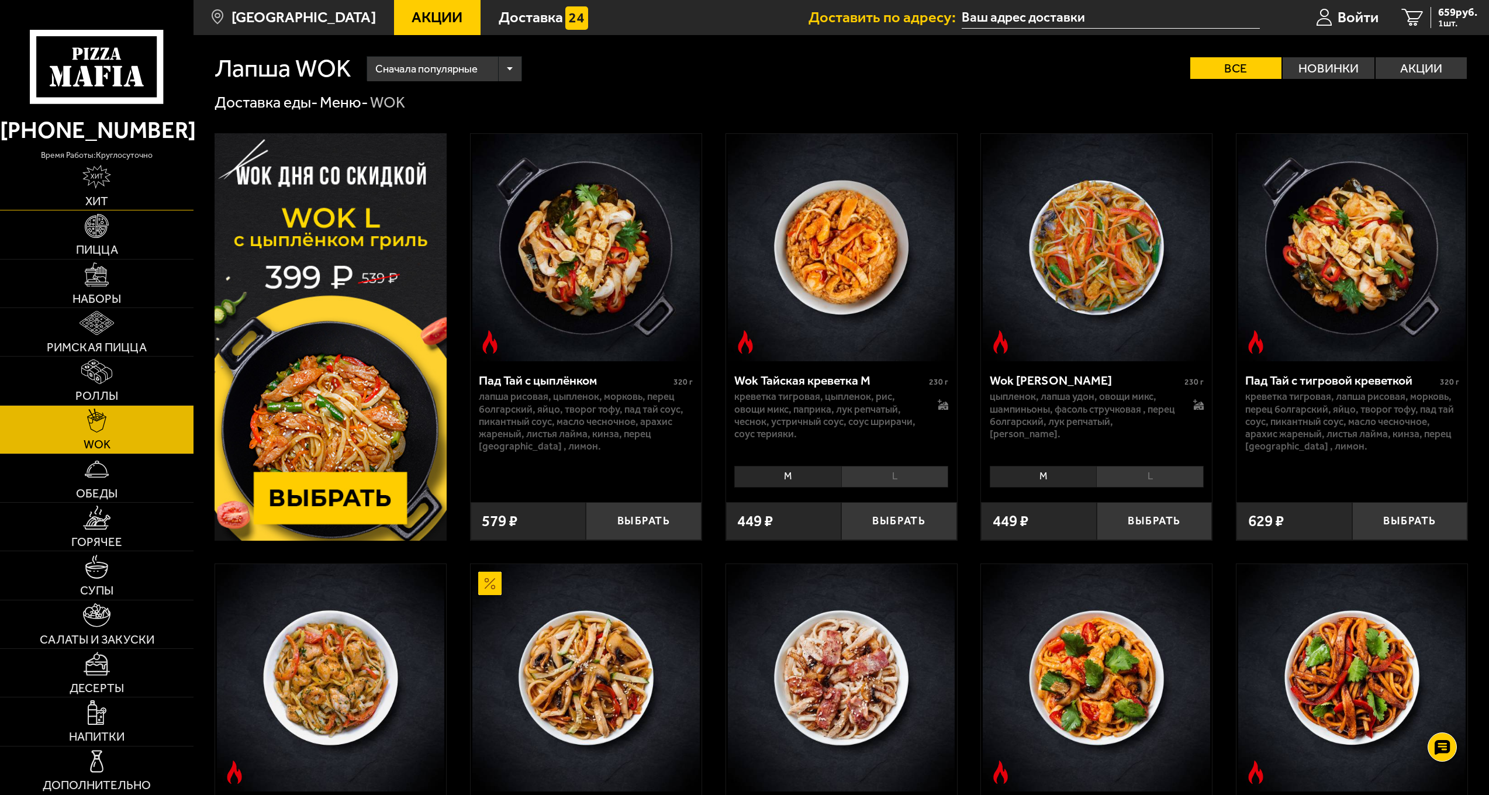
click at [128, 196] on link "Хит" at bounding box center [96, 186] width 193 height 48
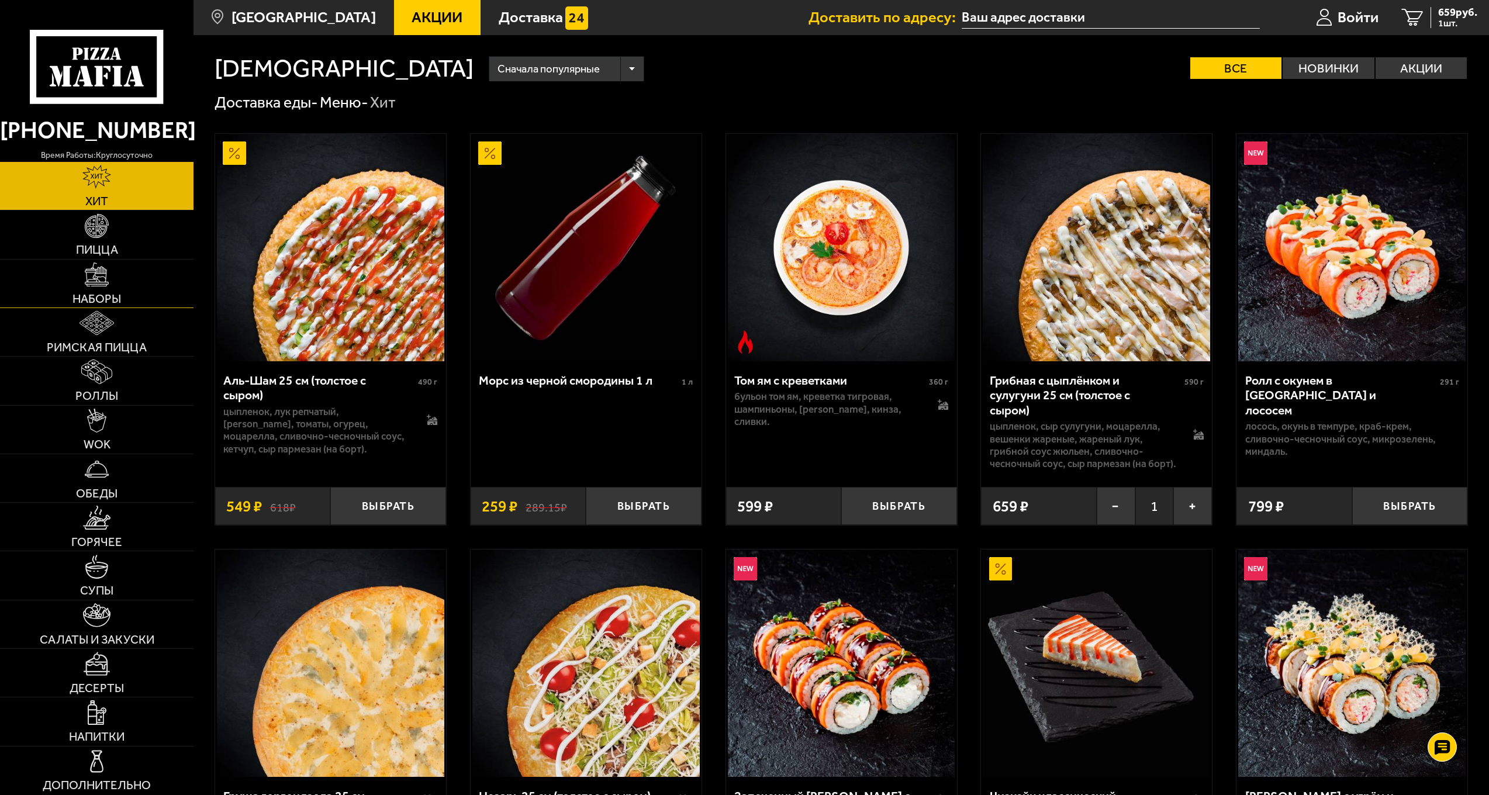
click at [139, 269] on link "Наборы" at bounding box center [96, 284] width 193 height 48
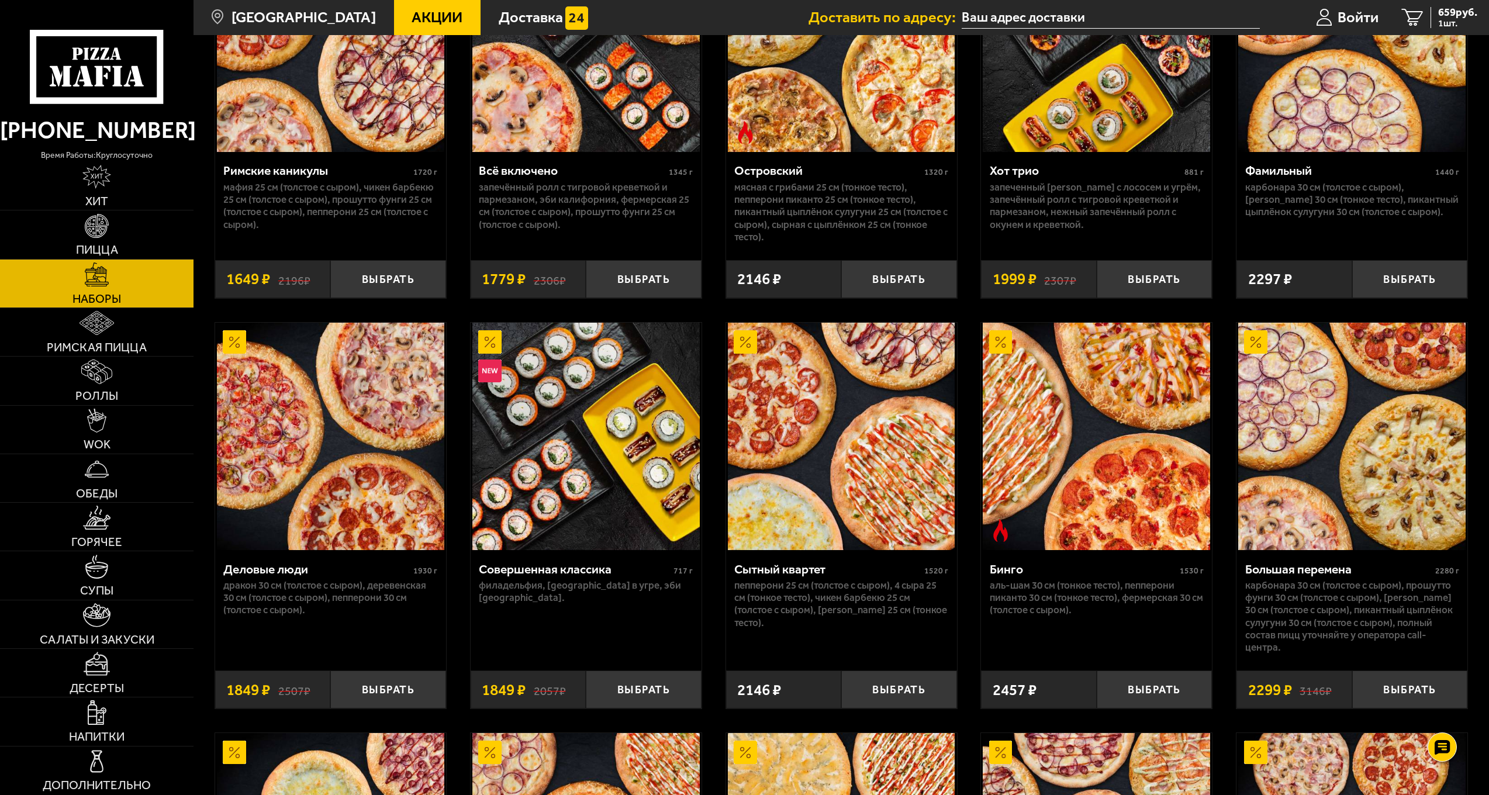
scroll to position [1344, 0]
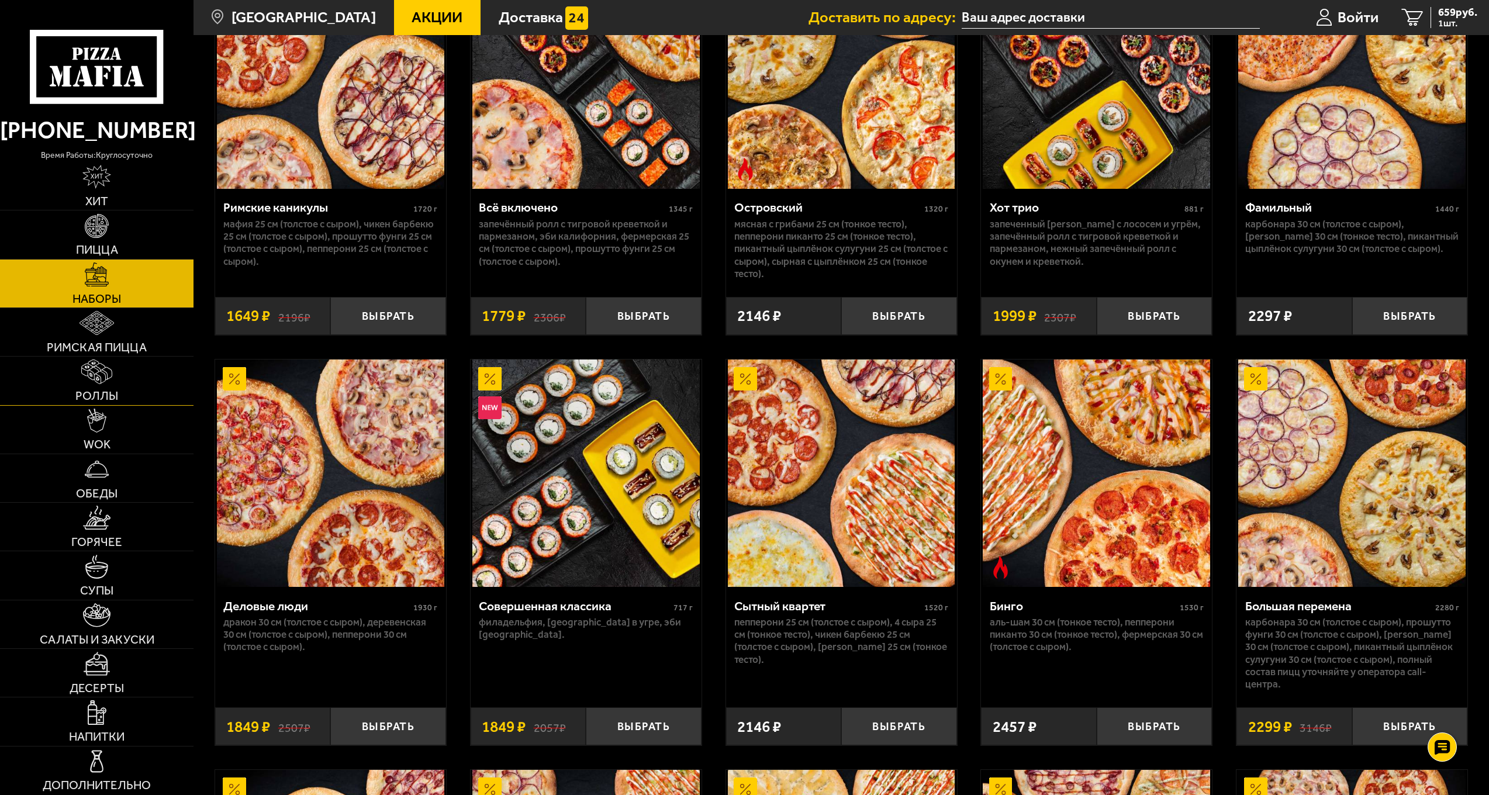
drag, startPoint x: 73, startPoint y: 382, endPoint x: 86, endPoint y: 388, distance: 14.1
click at [73, 382] on link "Роллы" at bounding box center [96, 381] width 193 height 48
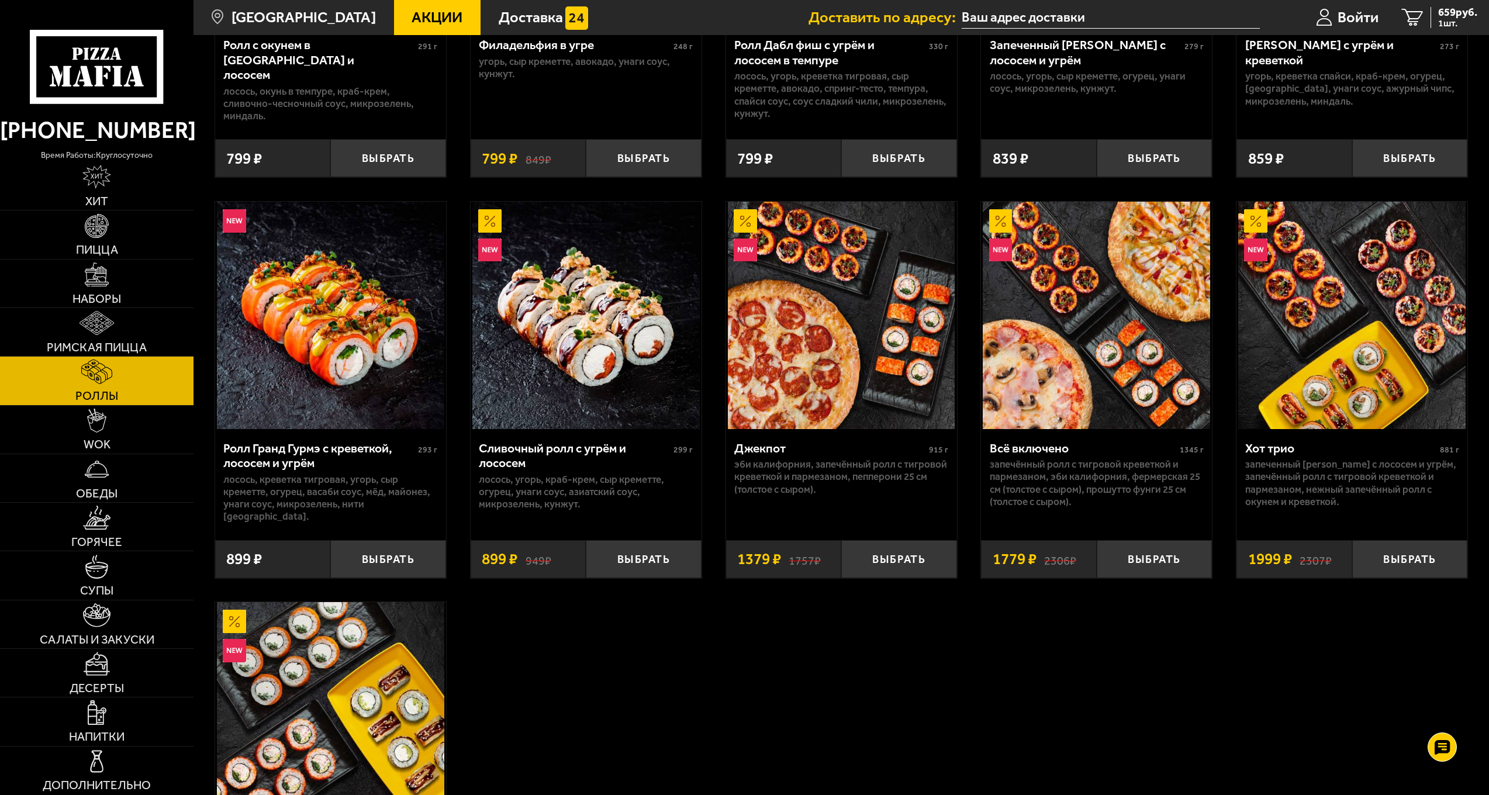
scroll to position [760, 0]
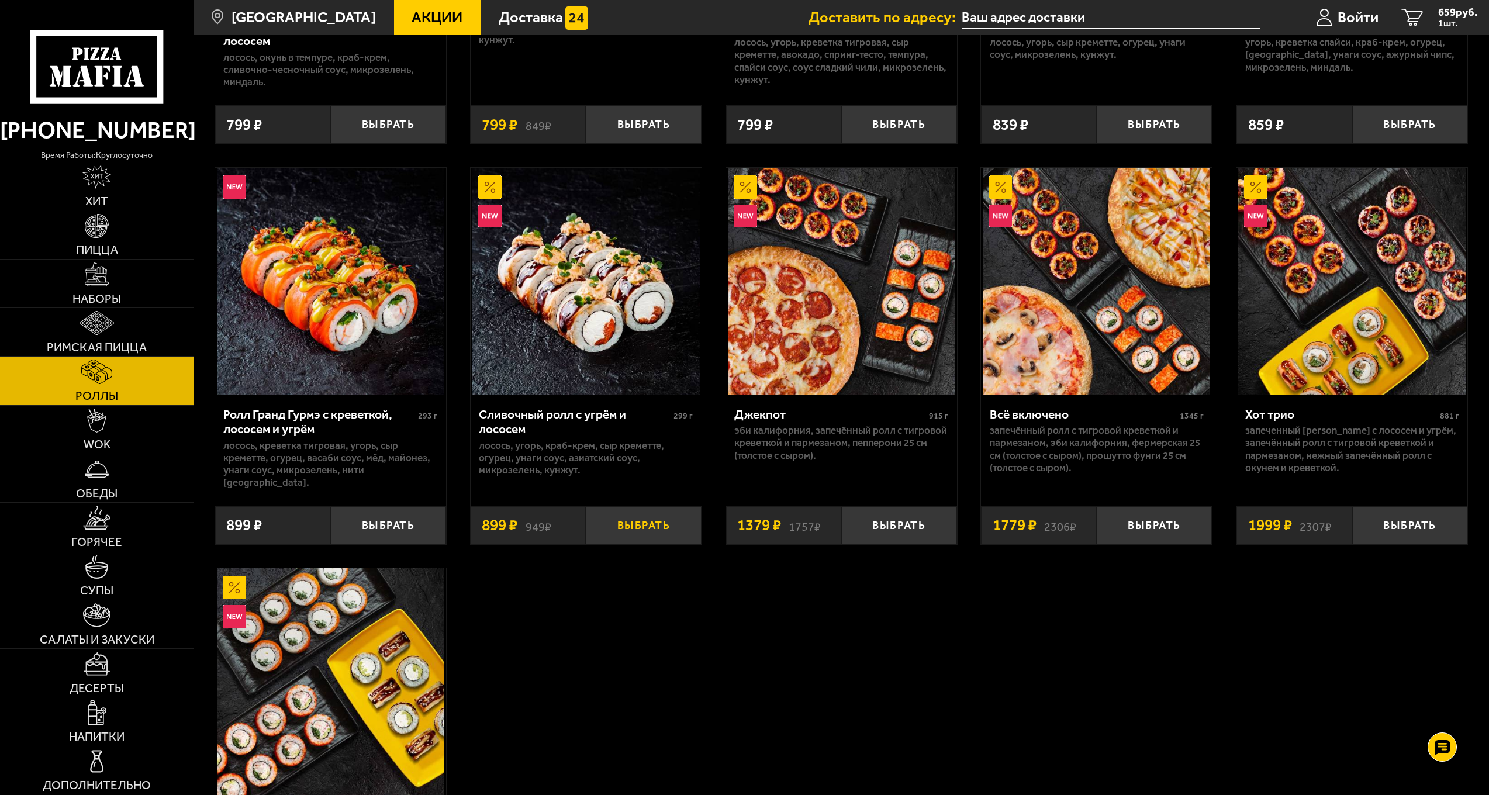
click at [629, 506] on button "Выбрать" at bounding box center [644, 525] width 116 height 38
drag, startPoint x: 133, startPoint y: 520, endPoint x: 140, endPoint y: 540, distance: 21.1
click at [133, 521] on link "Горячее" at bounding box center [96, 527] width 193 height 48
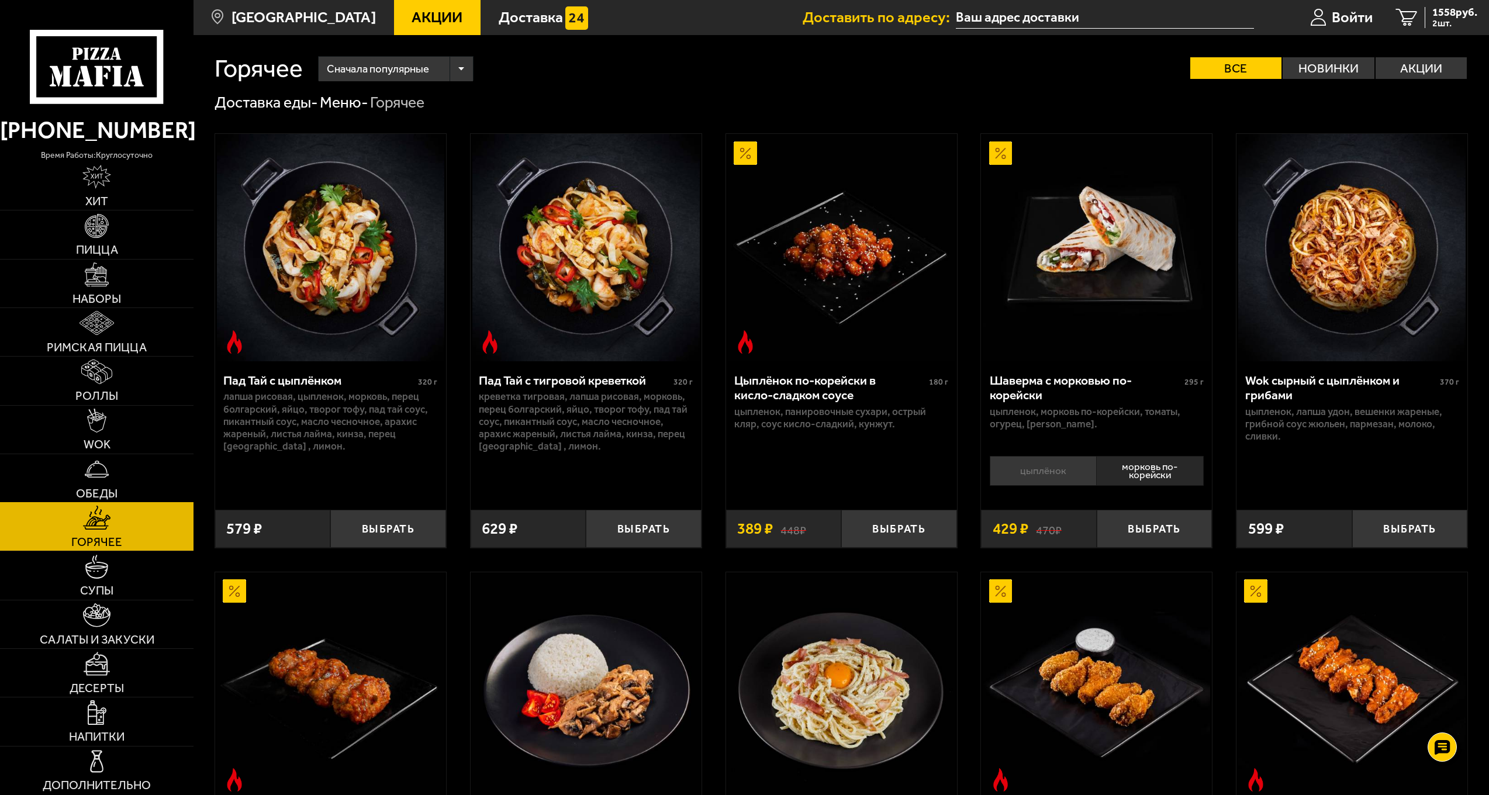
click at [149, 472] on link "Обеды" at bounding box center [96, 478] width 193 height 48
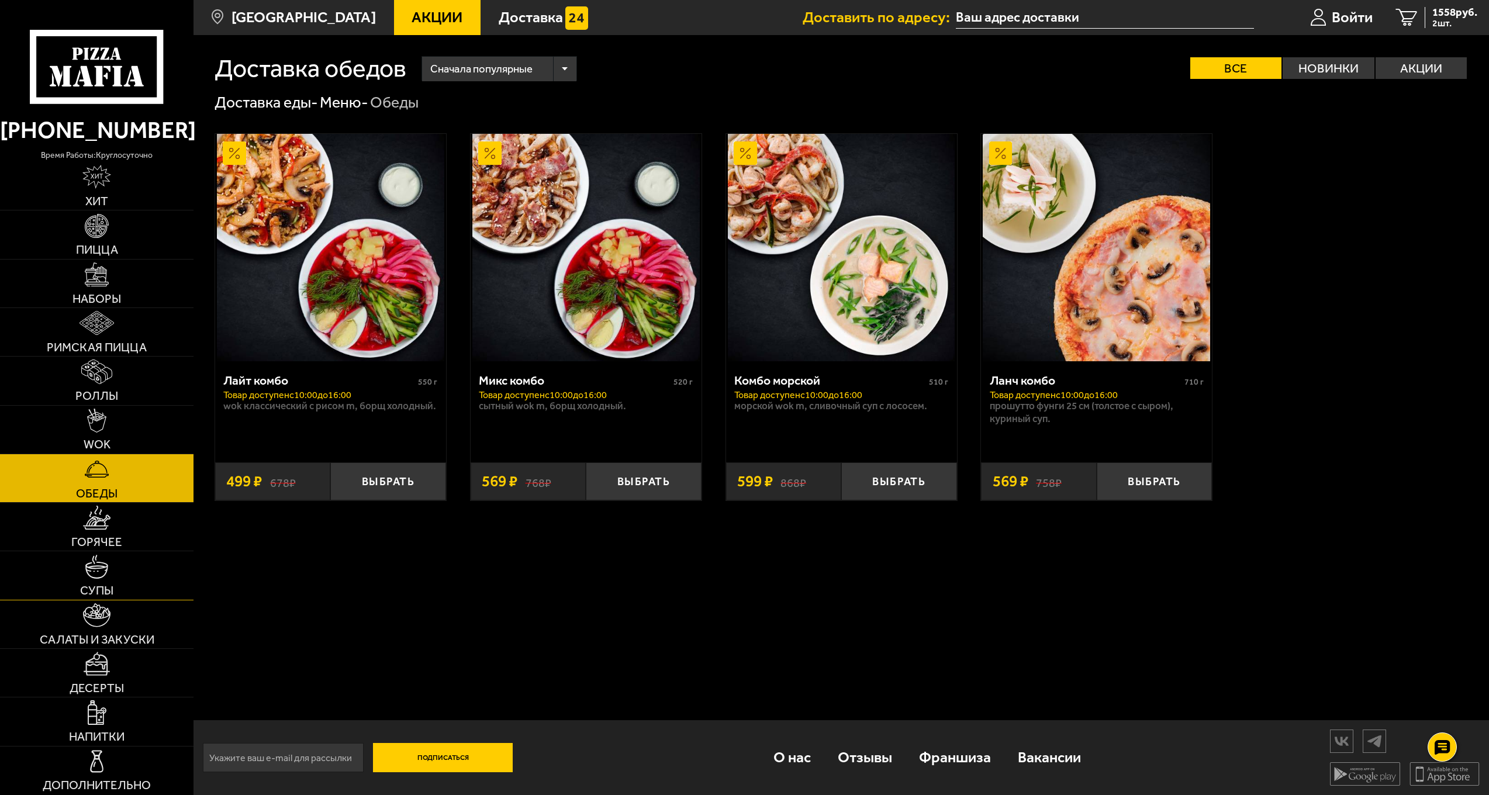
click at [146, 577] on link "Супы" at bounding box center [96, 575] width 193 height 48
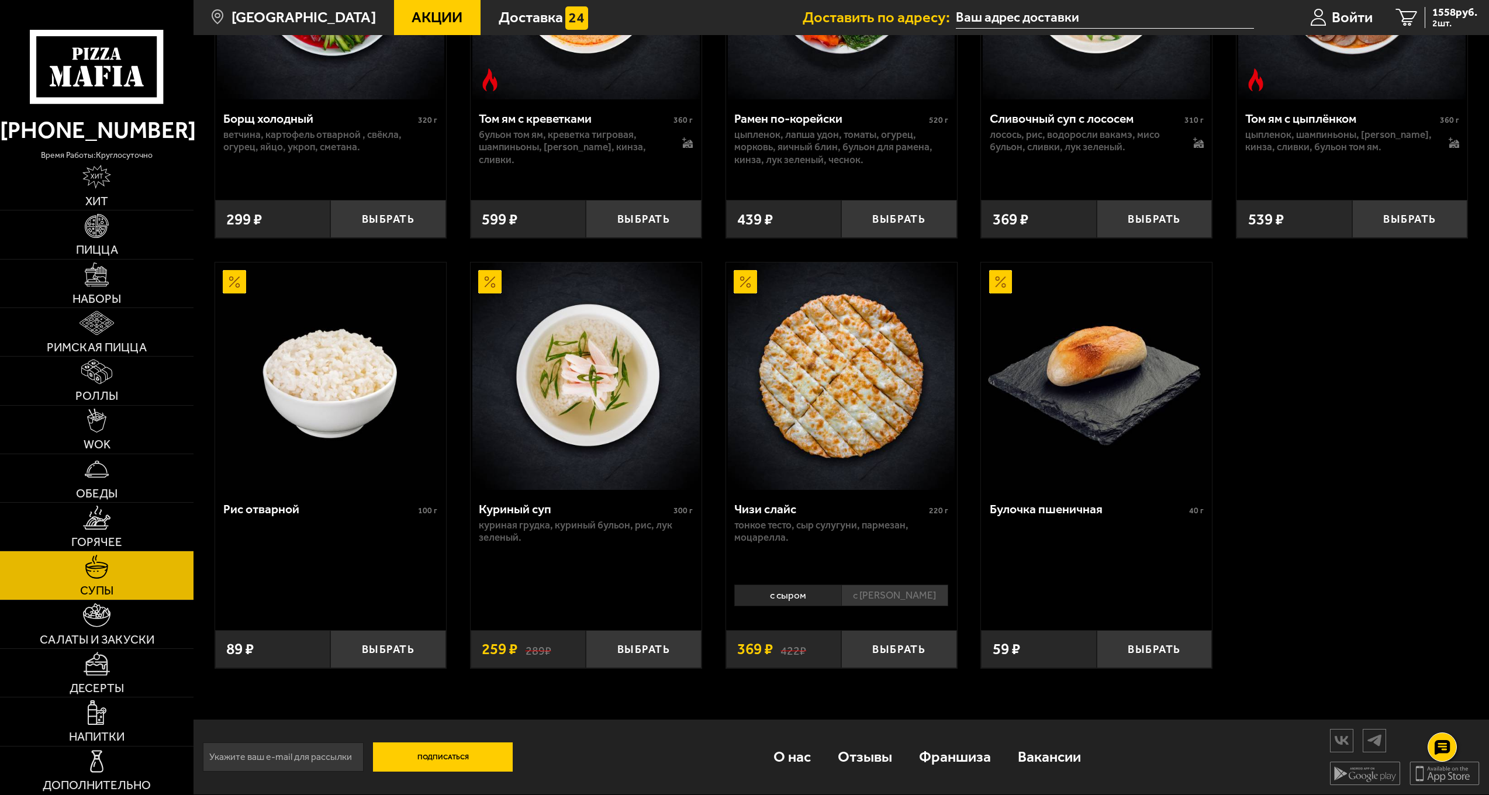
scroll to position [442, 0]
click at [372, 642] on button "Выбрать" at bounding box center [388, 649] width 116 height 38
click at [147, 770] on link "Дополнительно" at bounding box center [96, 770] width 193 height 48
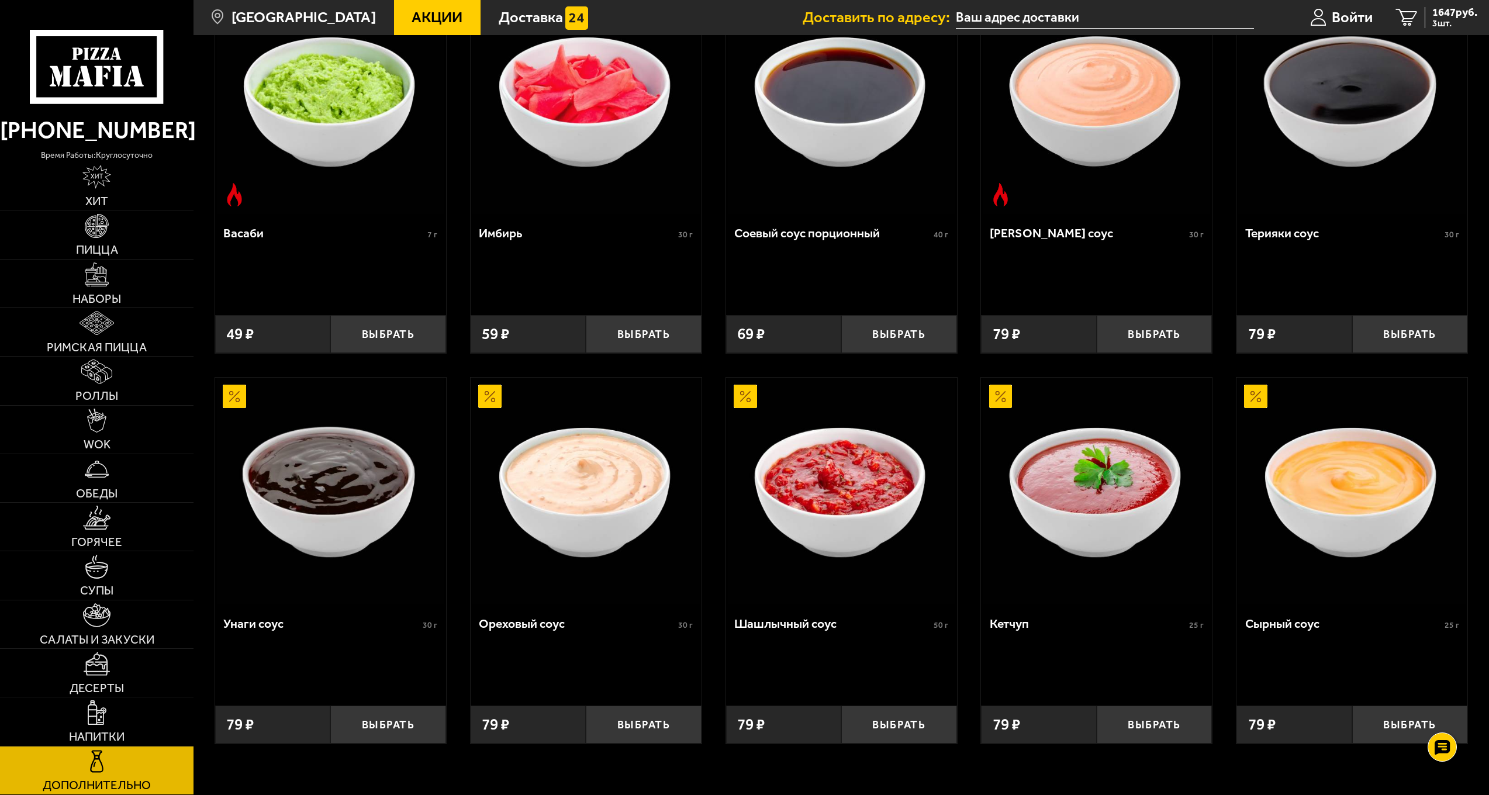
scroll to position [616, 0]
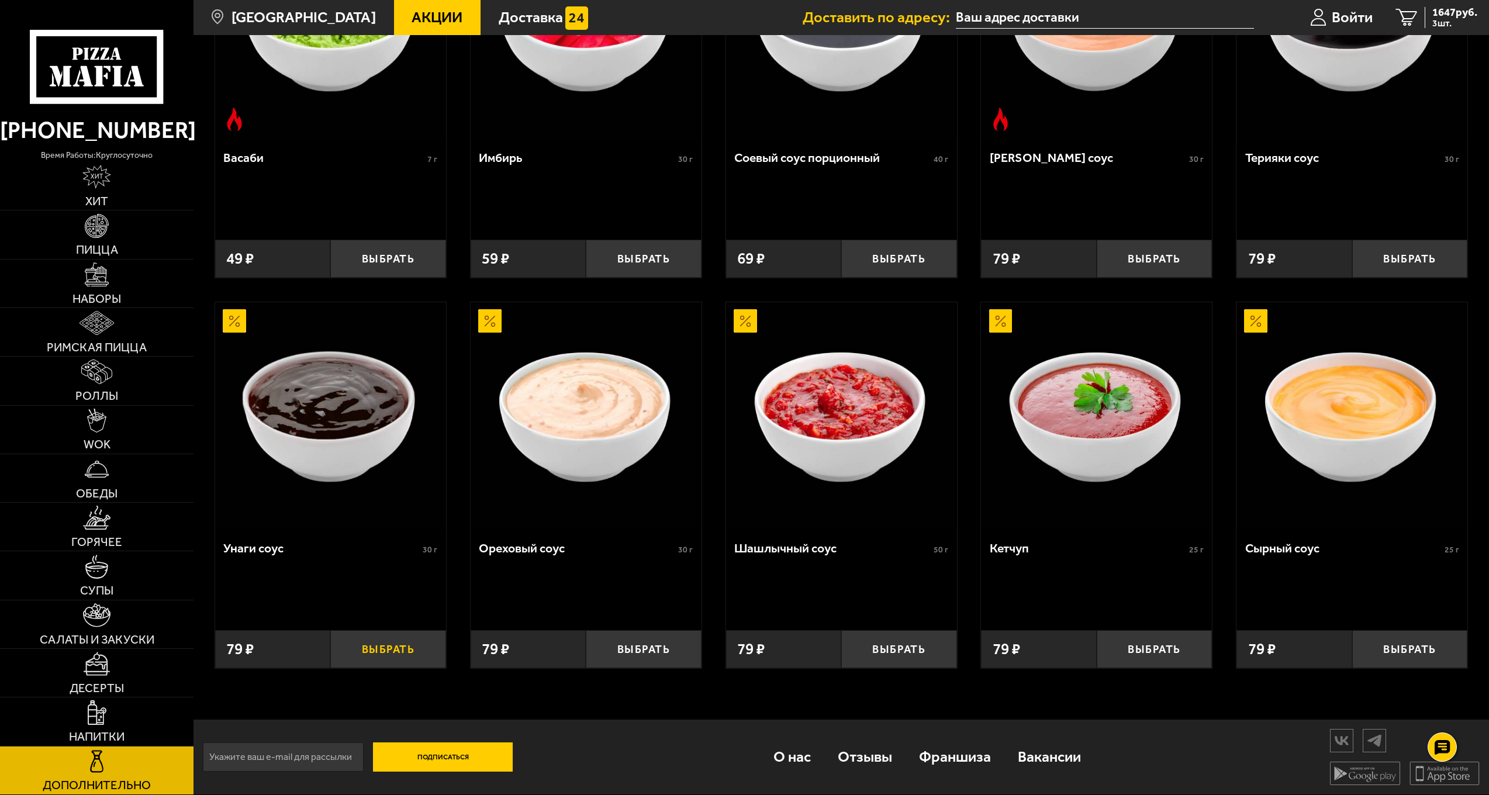
click at [385, 644] on button "Выбрать" at bounding box center [388, 649] width 116 height 38
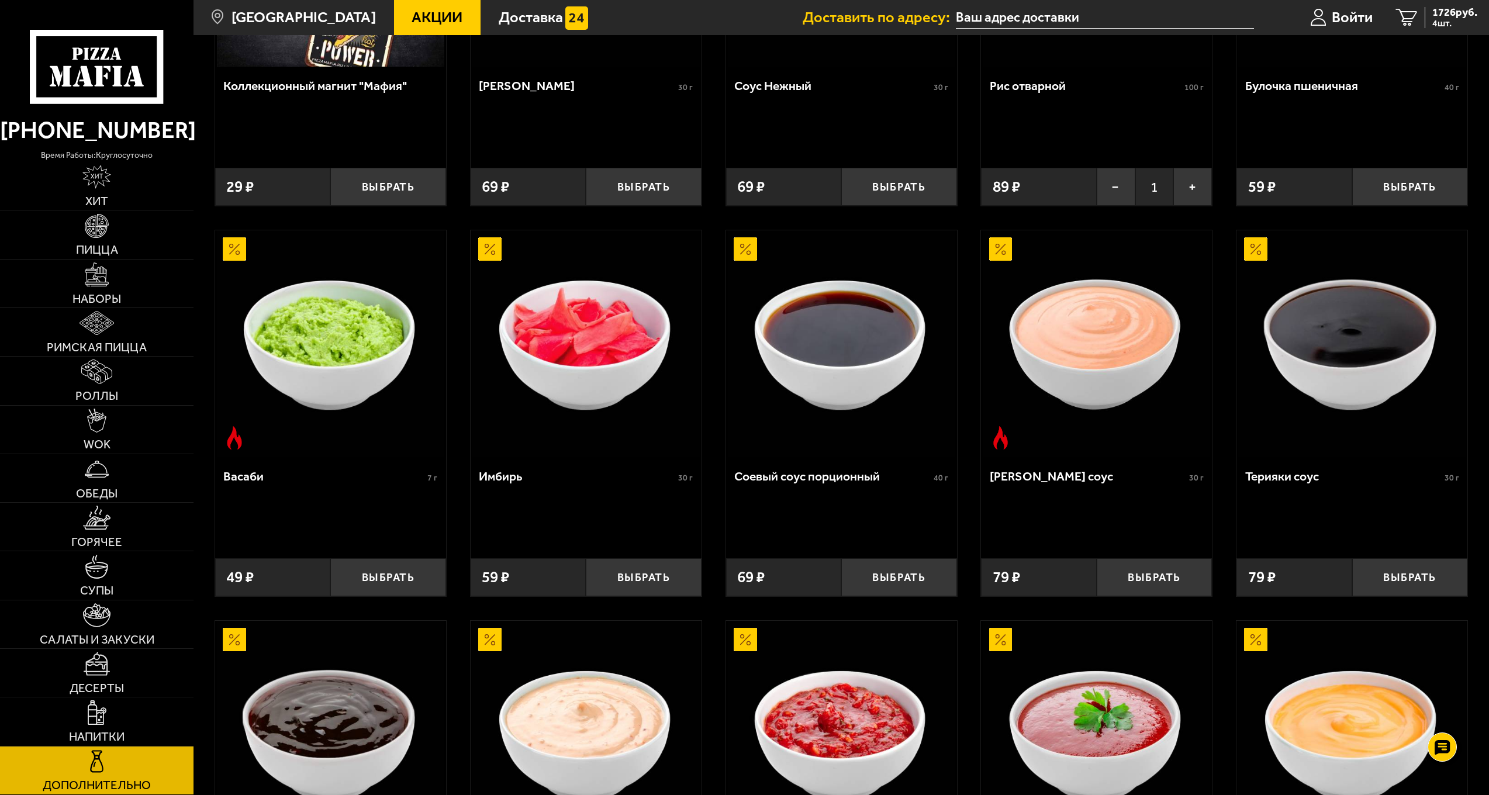
scroll to position [206, 0]
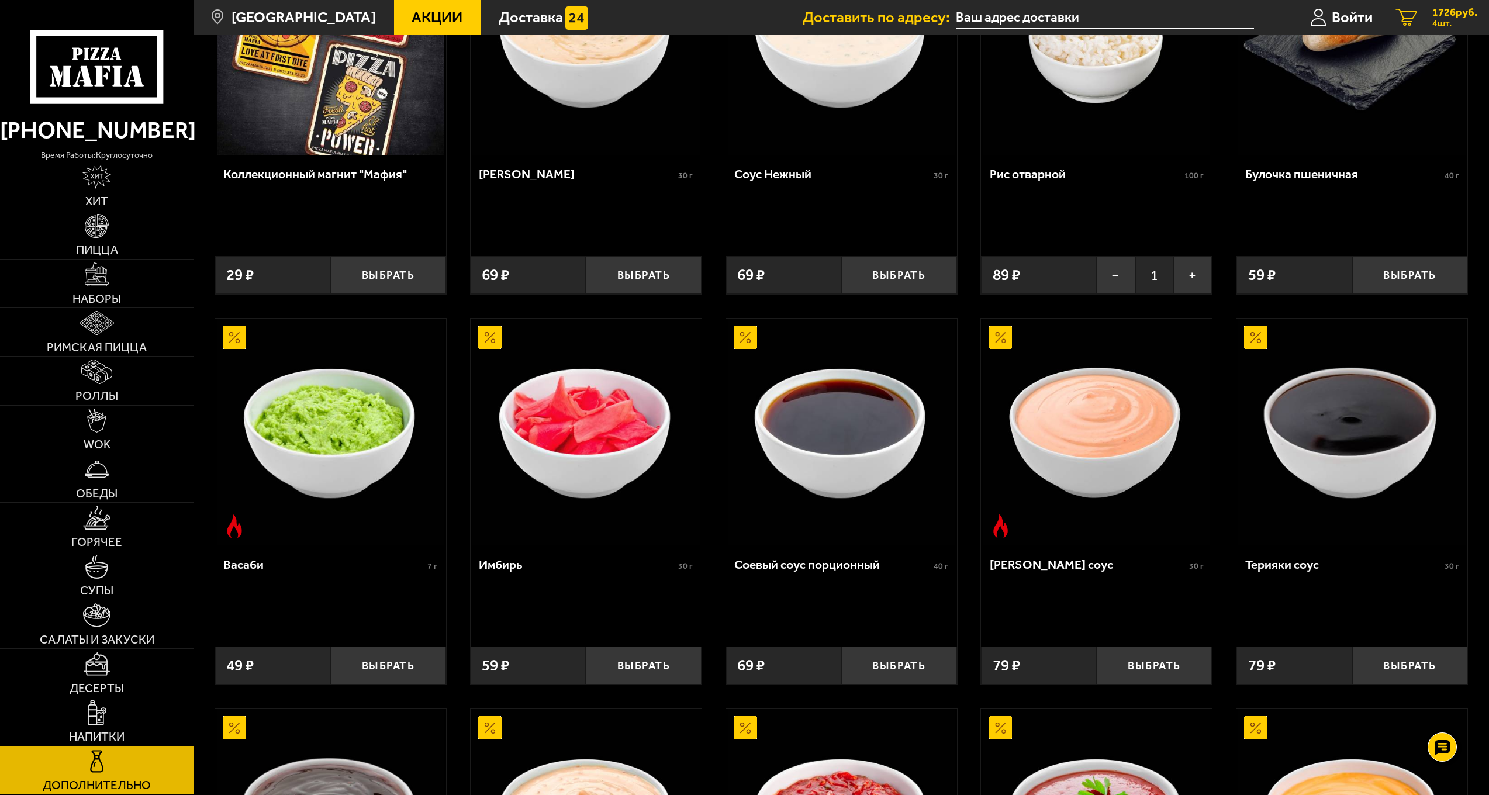
click at [1455, 25] on span "4 шт." at bounding box center [1454, 23] width 45 height 9
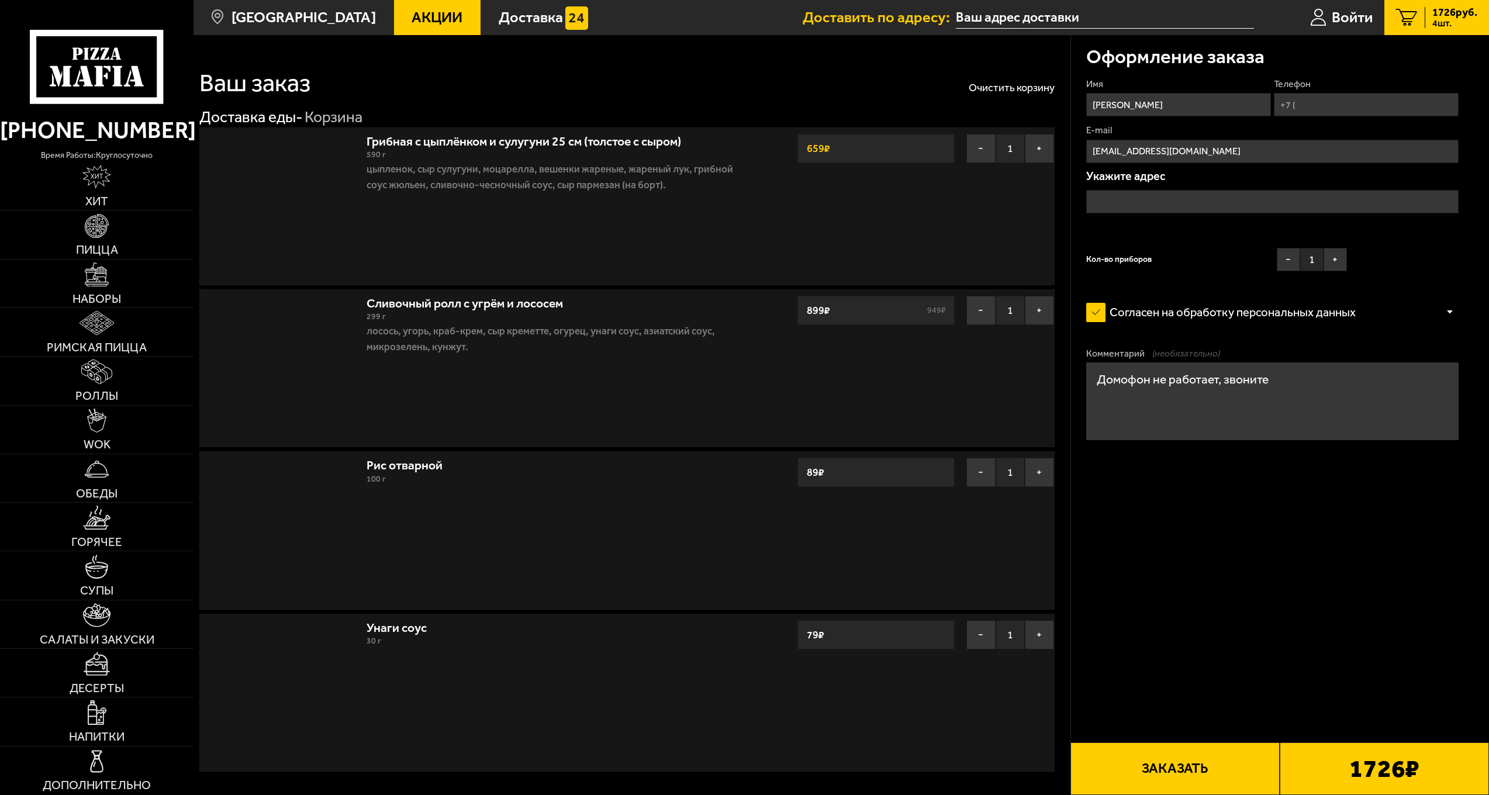
type input "улица Фёдора Котанова, 5к1"
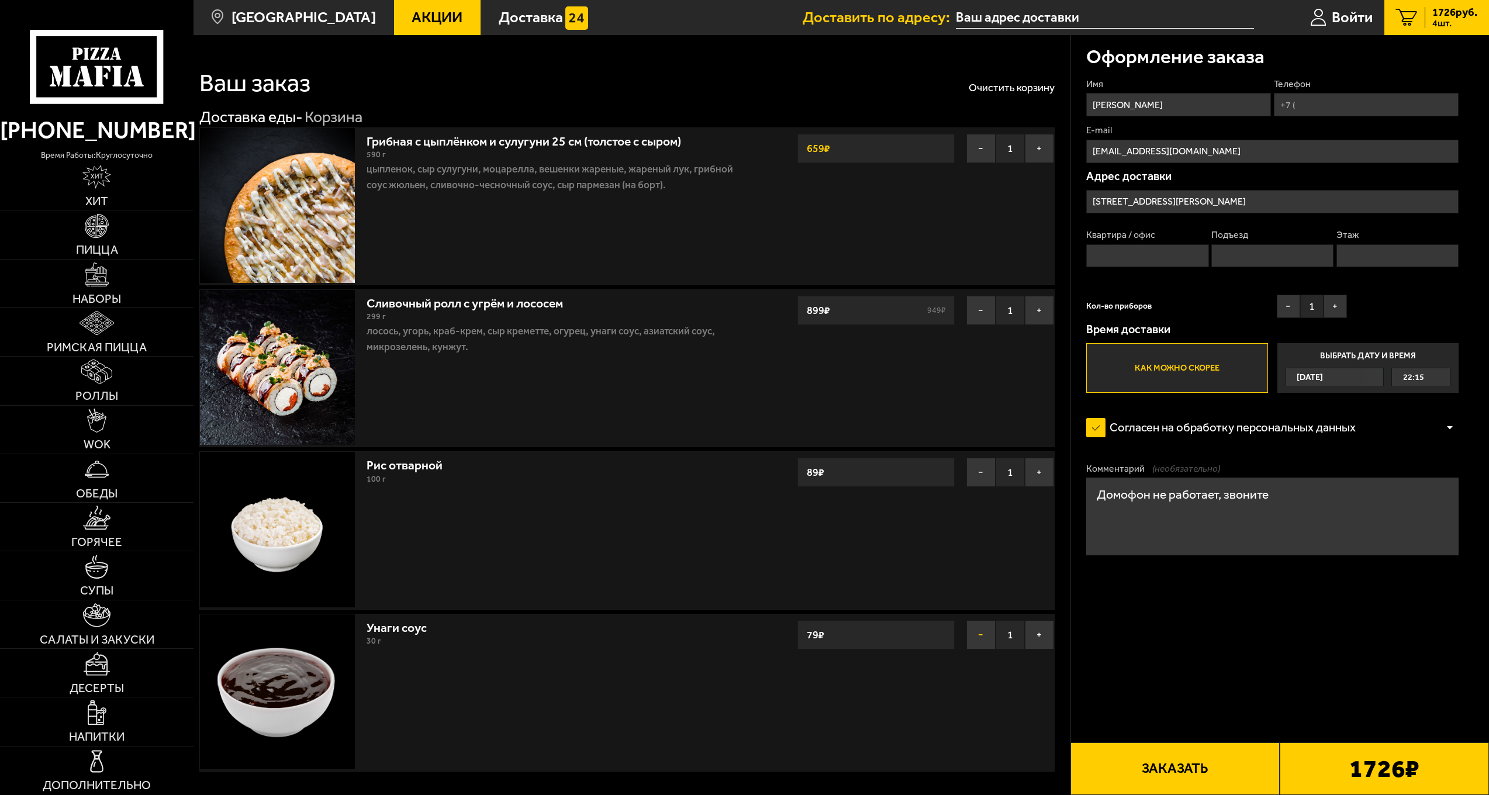
click at [966, 635] on button "−" at bounding box center [980, 634] width 29 height 29
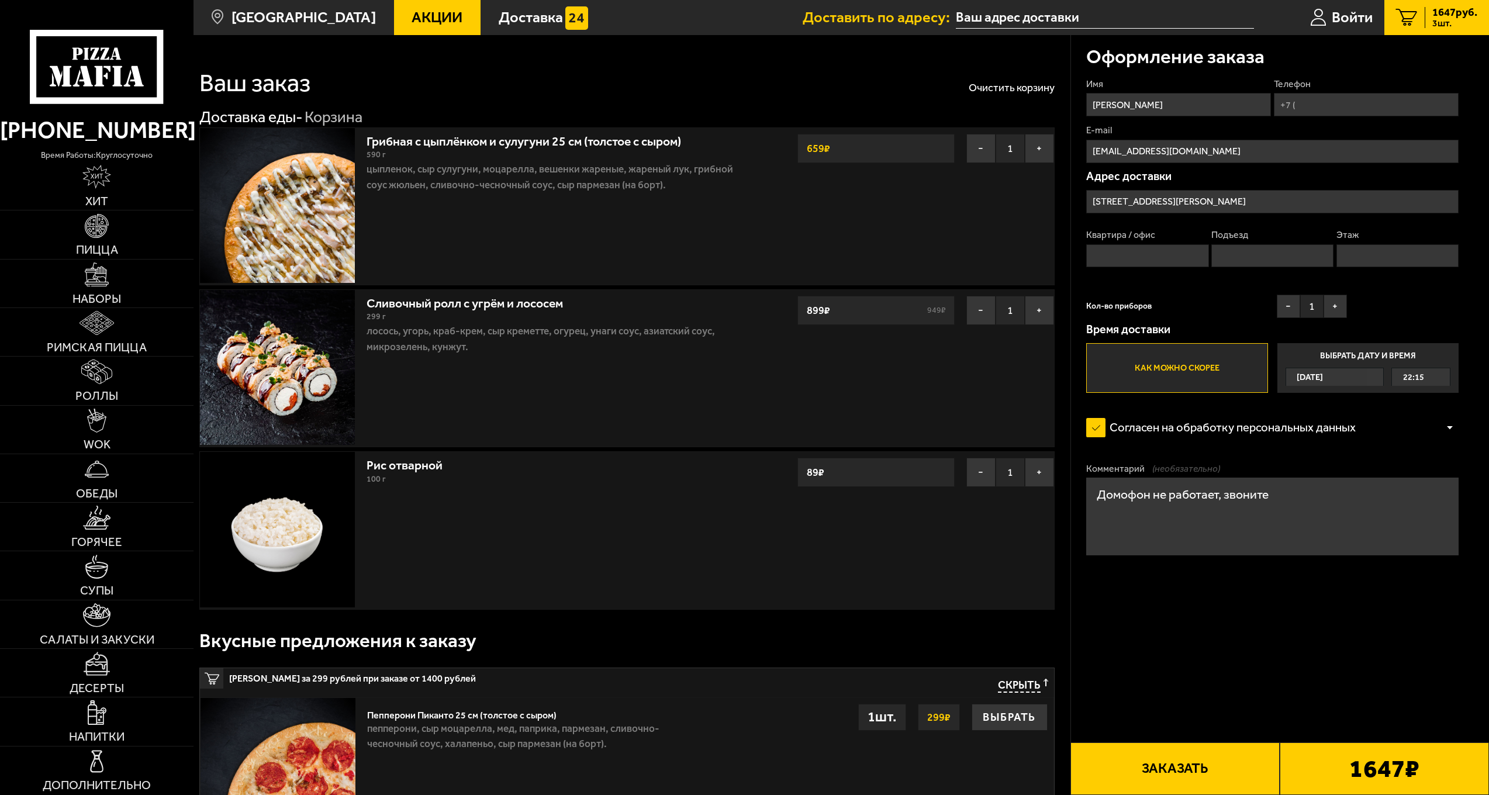
click at [1183, 265] on input "Квартира / офис" at bounding box center [1147, 255] width 122 height 23
type input "188"
type input "+7 (931) 280-98-95"
type input "1"
type input "17"
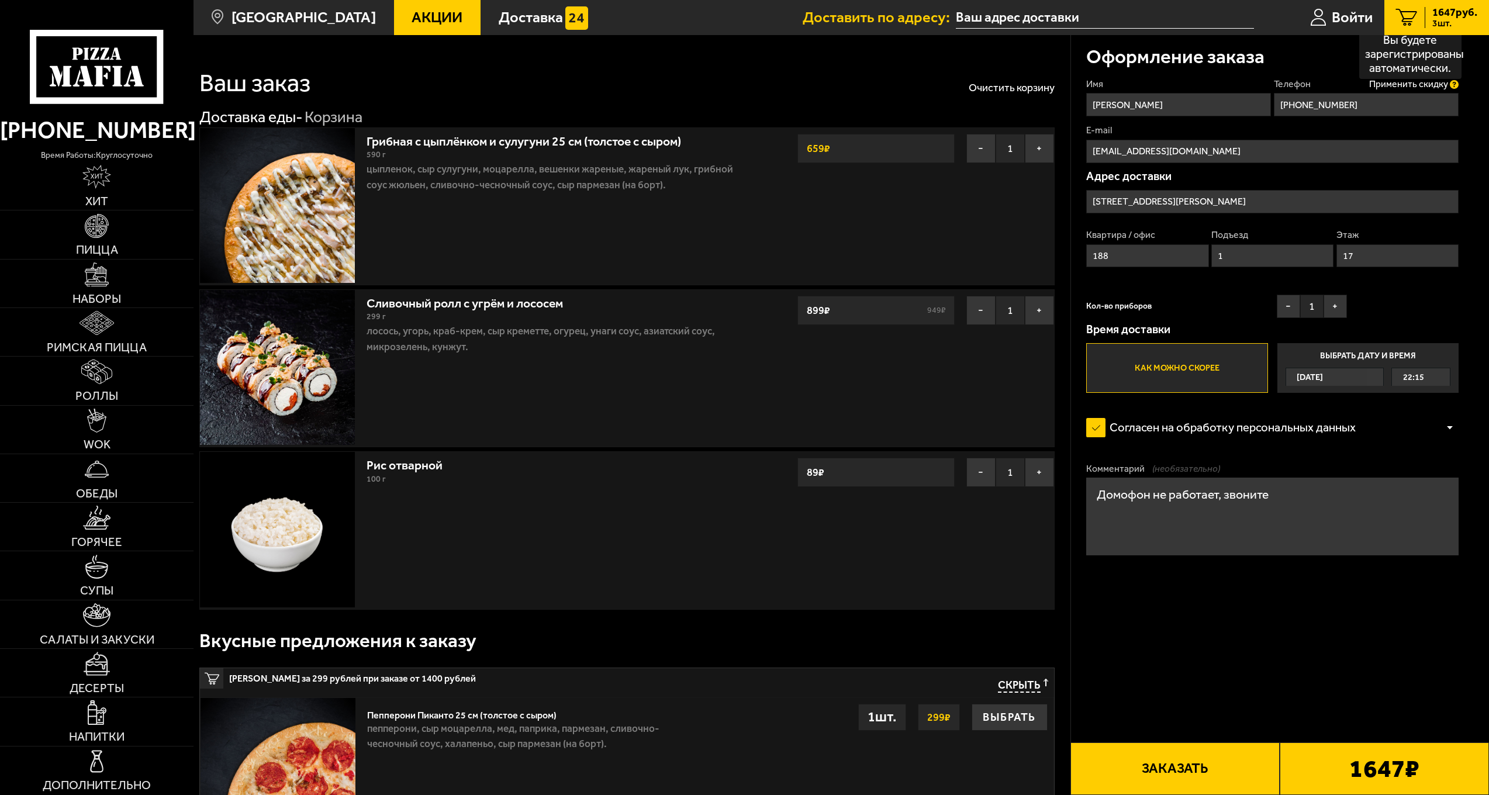
click at [1456, 82] on icon at bounding box center [1454, 84] width 9 height 9
click at [1456, 93] on input "+7 (931) 280-98-95" at bounding box center [1366, 104] width 185 height 23
click at [1458, 82] on icon at bounding box center [1454, 84] width 9 height 9
click at [1458, 93] on input "+7 (931) 280-98-95" at bounding box center [1366, 104] width 185 height 23
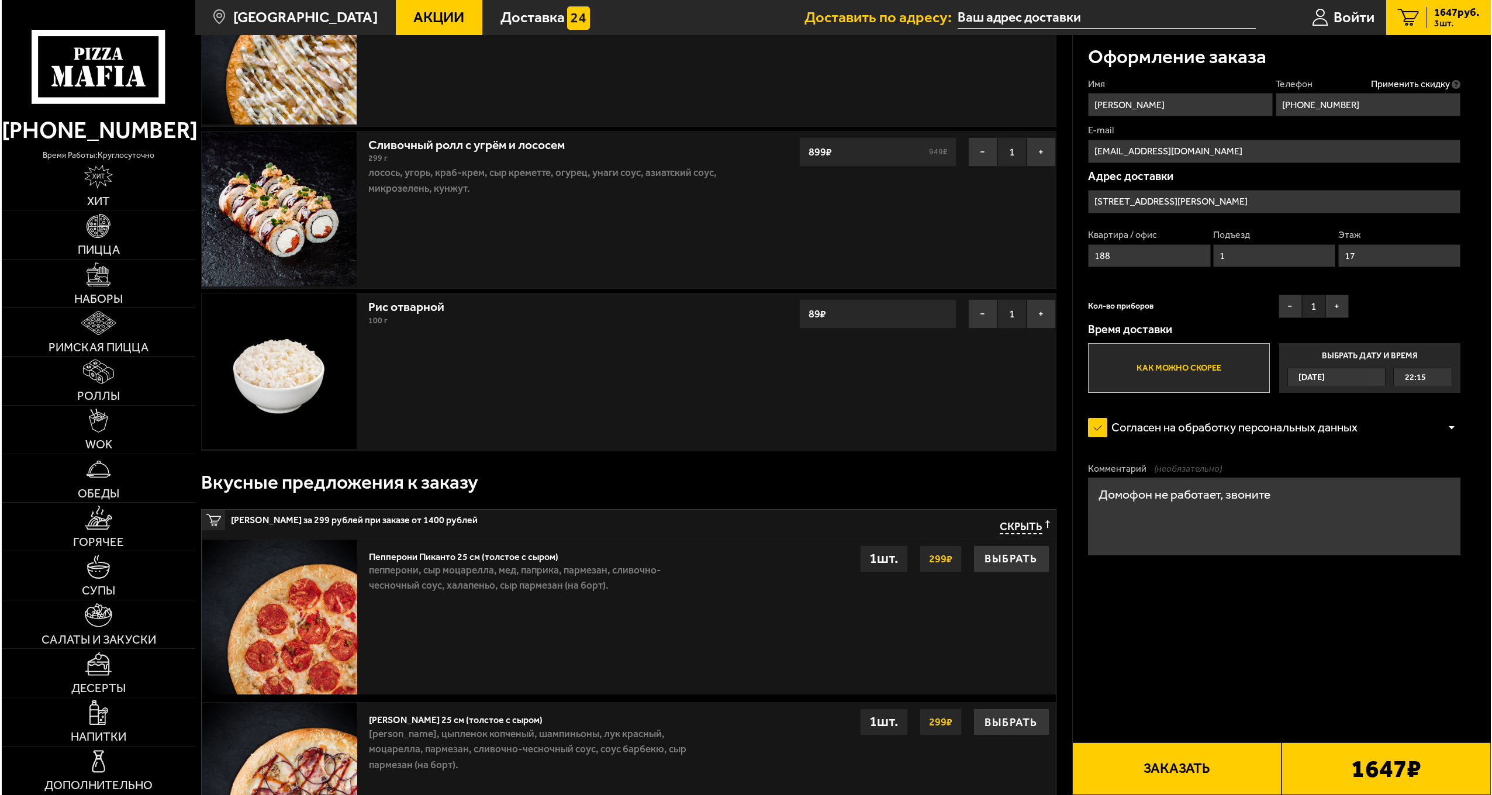
scroll to position [409, 0]
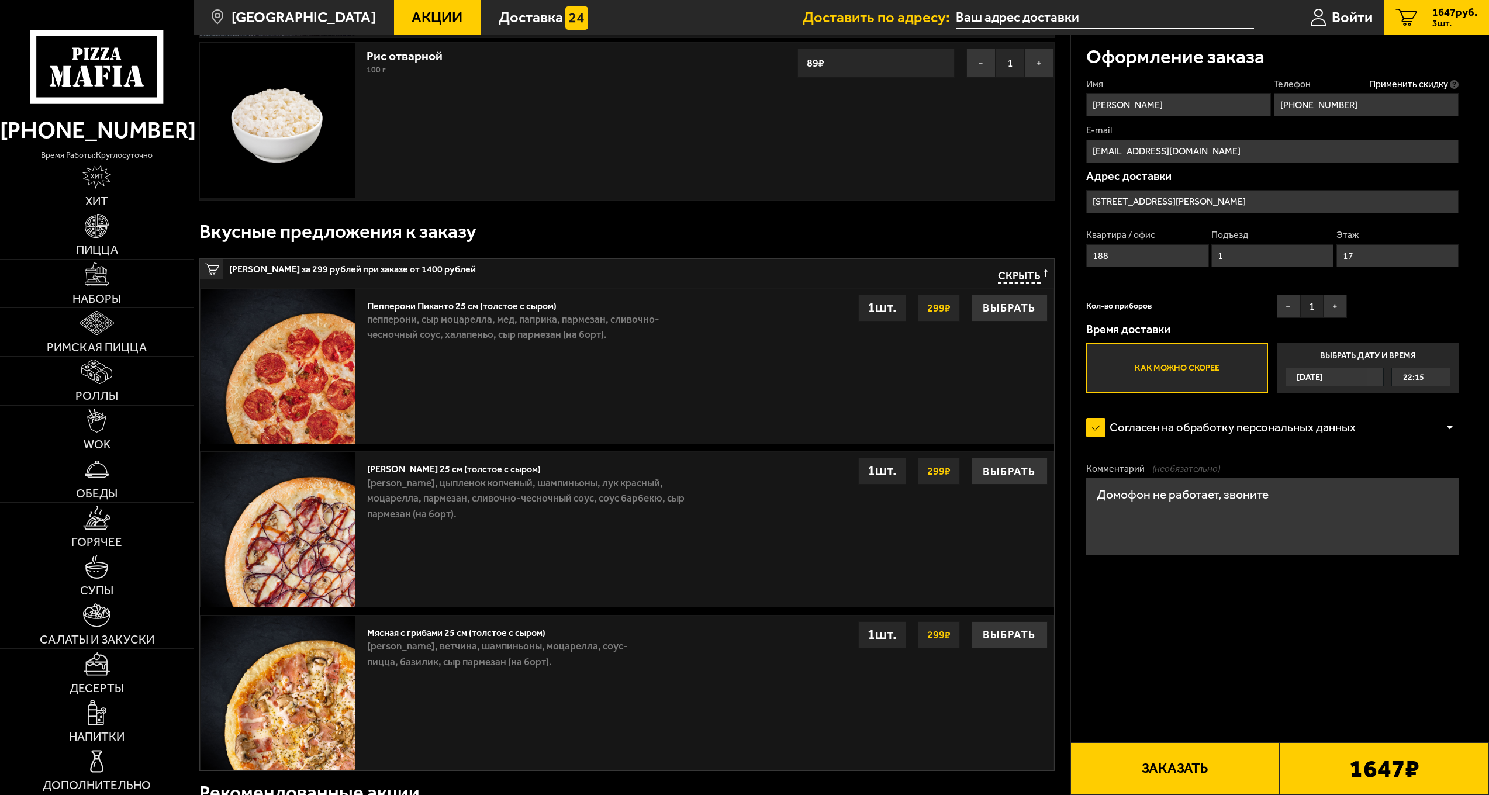
click at [1206, 766] on button "Заказать" at bounding box center [1174, 768] width 209 height 53
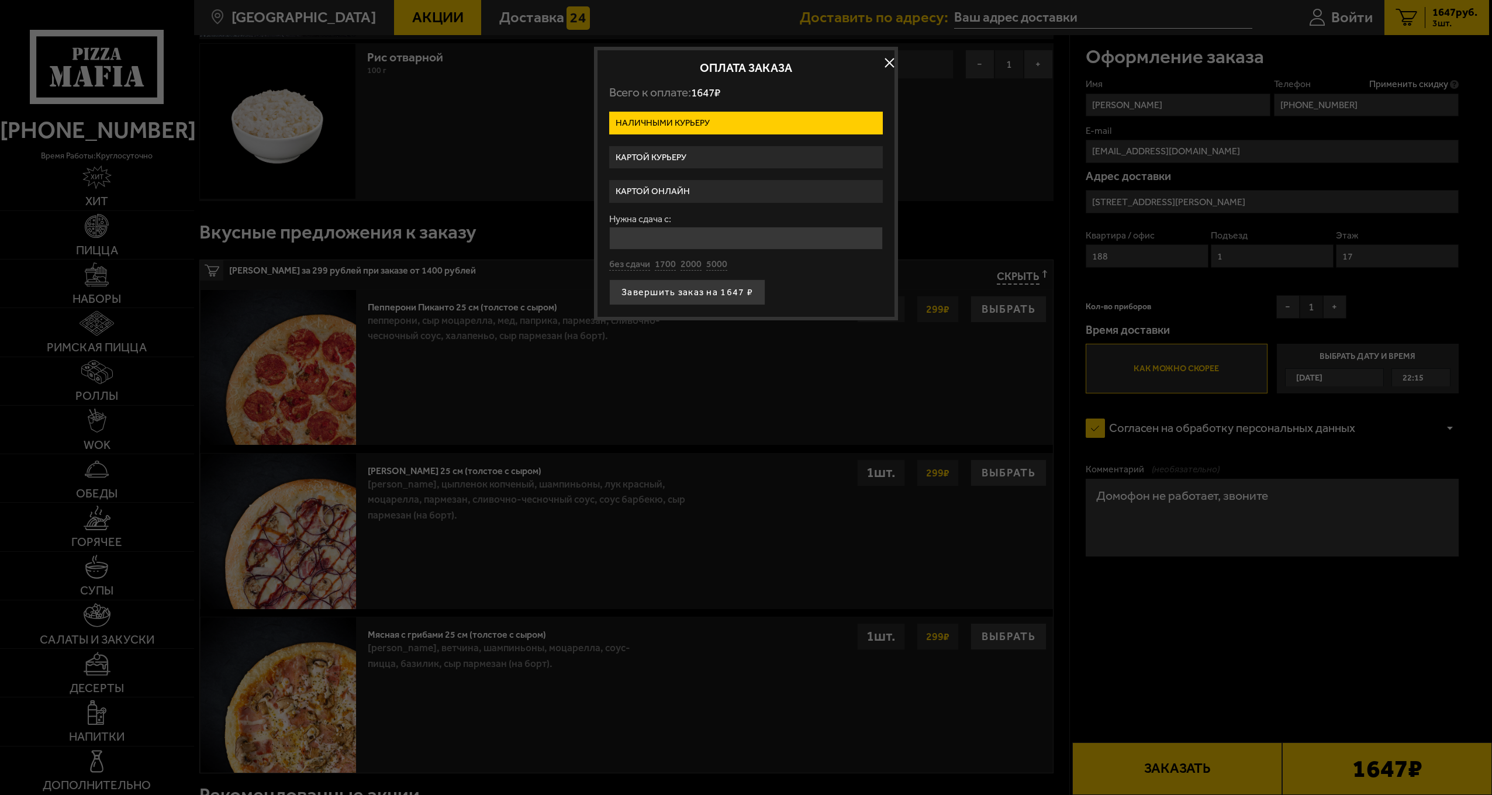
click at [676, 240] on input "Нужна сдача с:" at bounding box center [746, 238] width 274 height 23
click at [683, 264] on div "Нужна сдача с: без сдачи 1700 2000 5000" at bounding box center [746, 243] width 274 height 57
click at [672, 243] on input "Нужна сдача с:" at bounding box center [746, 238] width 274 height 23
type input "2000"
click at [674, 162] on label "Картой курьеру" at bounding box center [746, 157] width 274 height 23
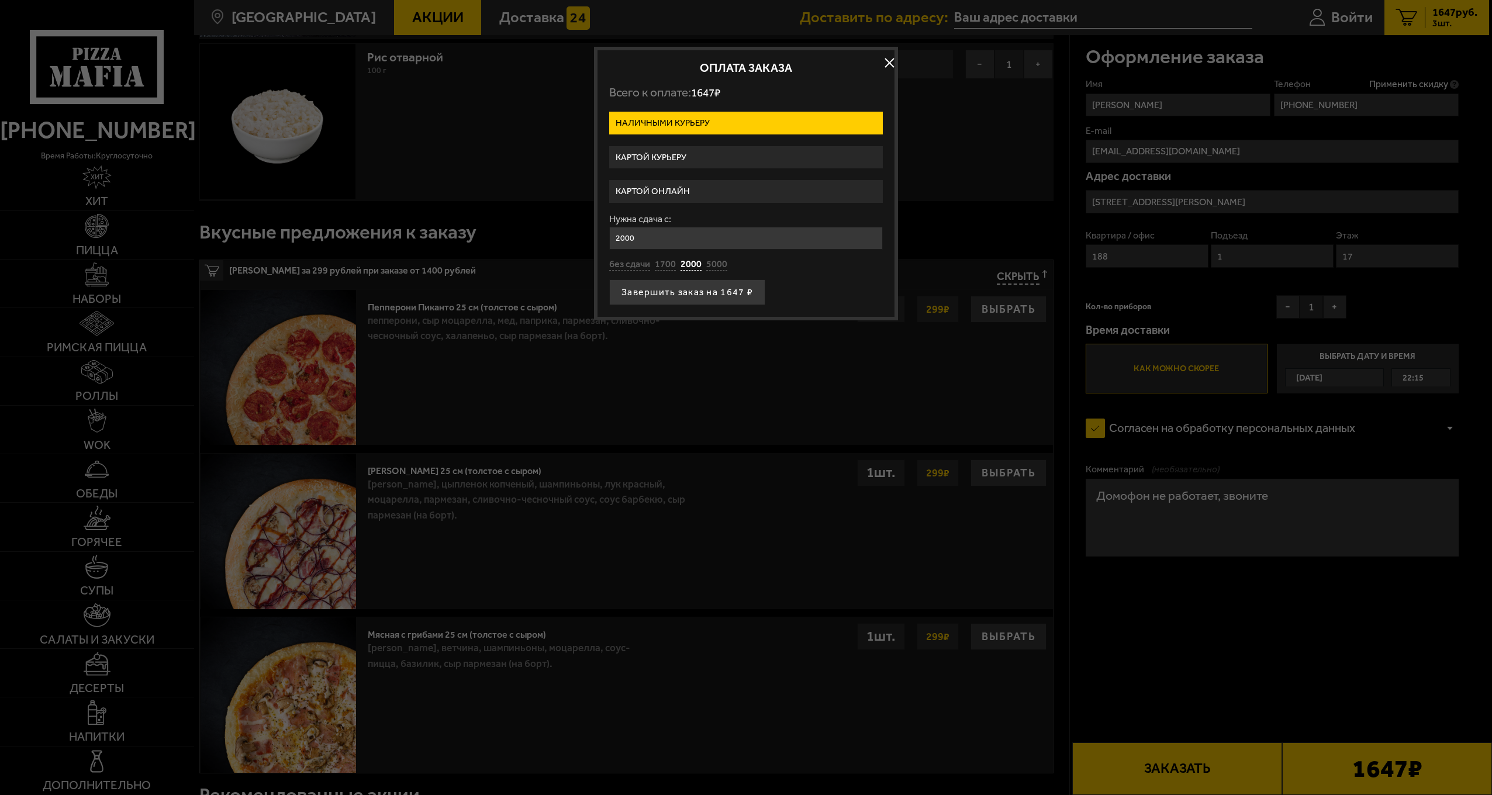
click at [0, 0] on input "Картой курьеру" at bounding box center [0, 0] width 0 height 0
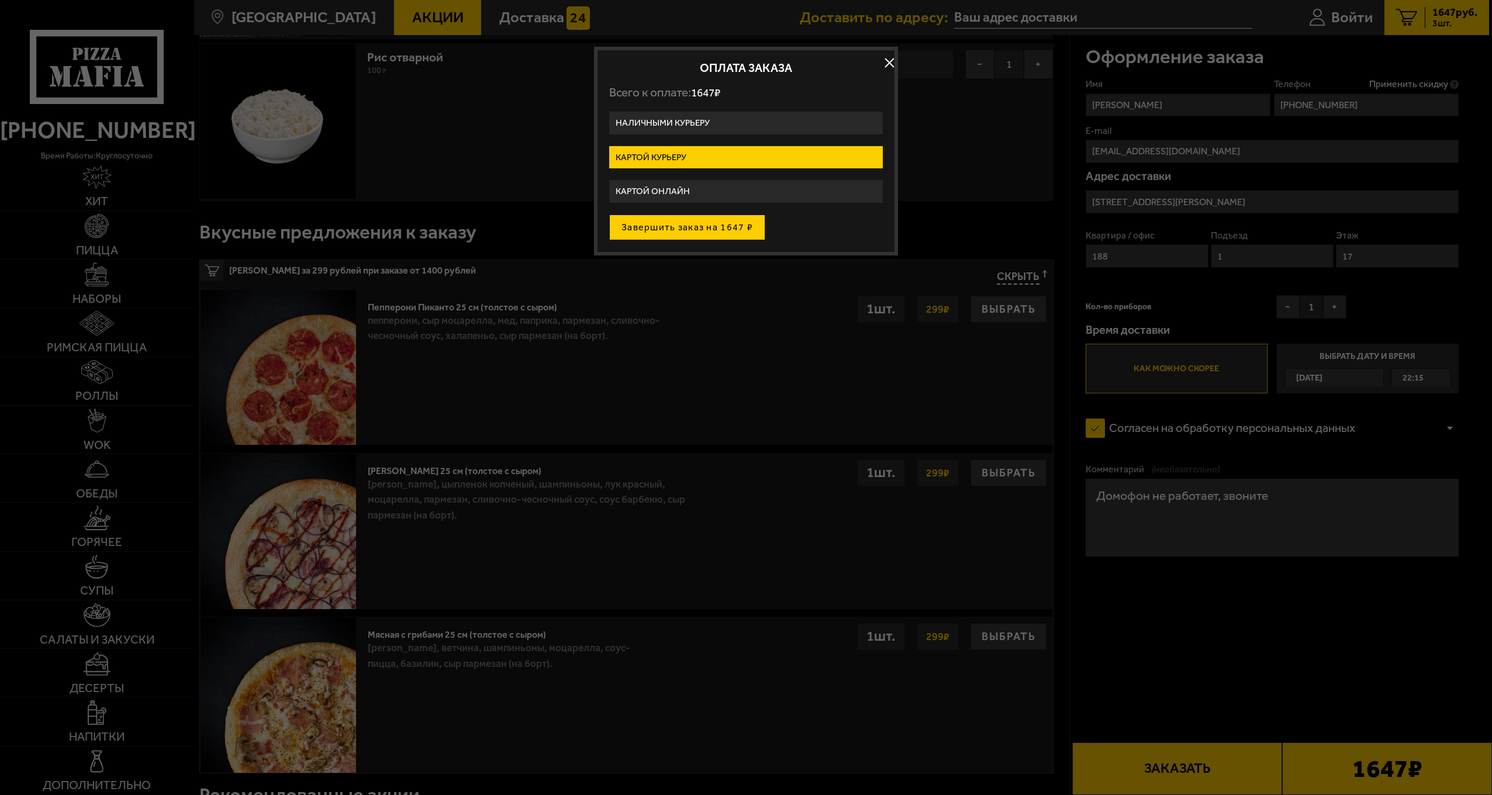
click at [687, 223] on button "Завершить заказ на 1647 ₽" at bounding box center [687, 228] width 156 height 26
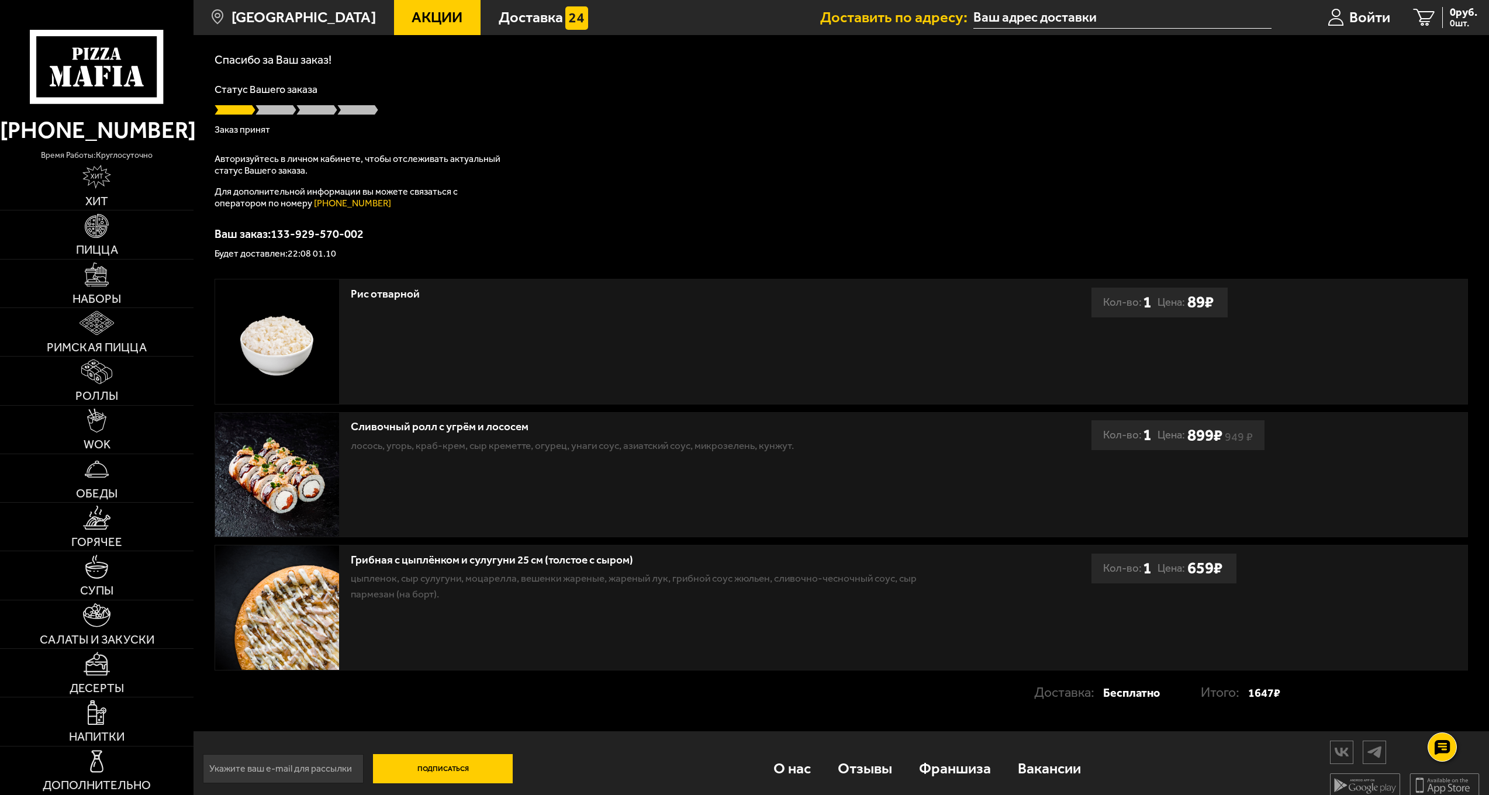
scroll to position [77, 0]
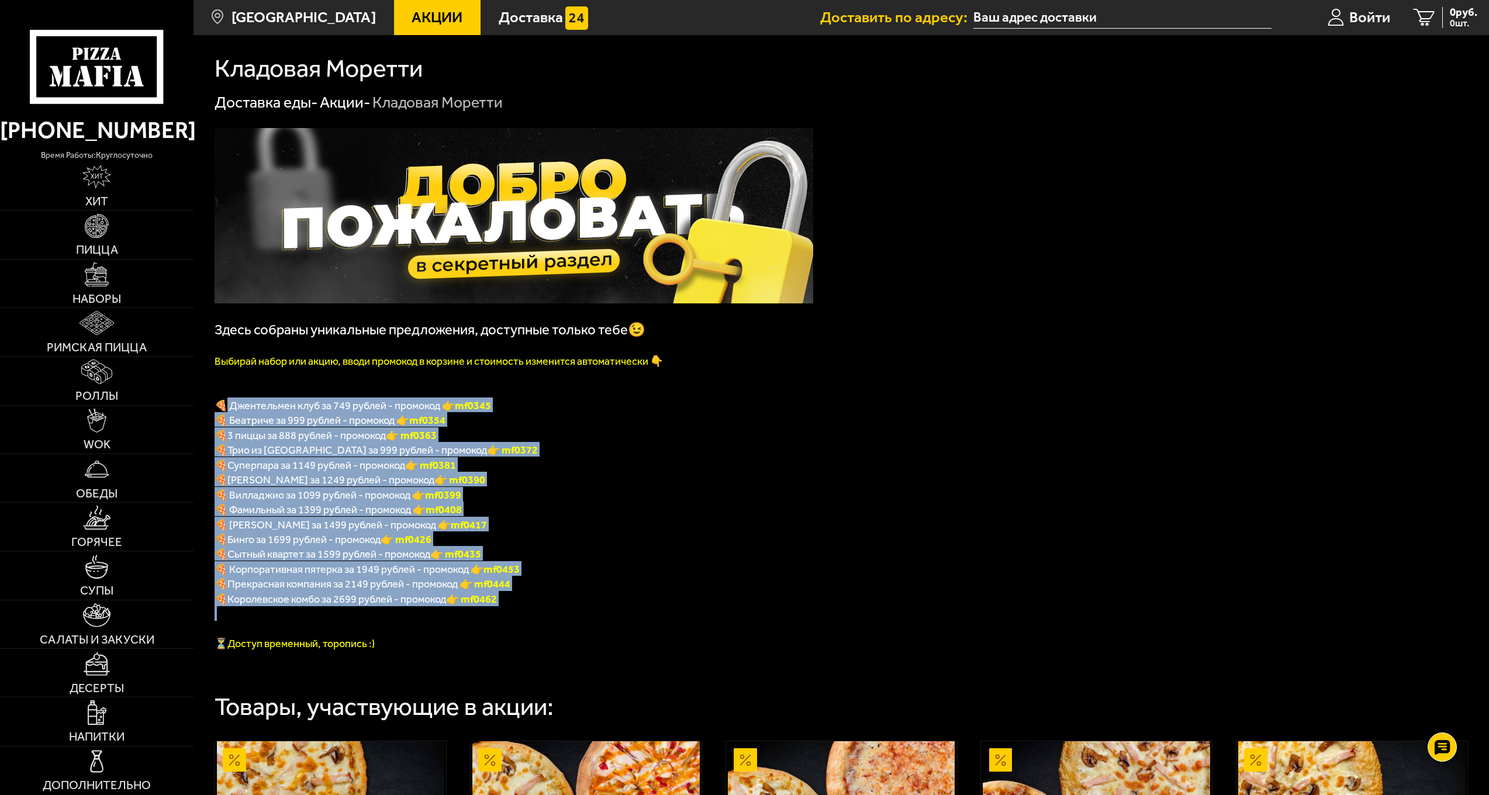
drag, startPoint x: 227, startPoint y: 410, endPoint x: 582, endPoint y: 611, distance: 408.3
click at [582, 611] on div "Здесь собраны уникальные предложения, доступные только тебе😉 Выбирай набор или …" at bounding box center [514, 389] width 599 height 523
drag, startPoint x: 582, startPoint y: 611, endPoint x: 592, endPoint y: 471, distance: 140.6
click at [592, 471] on p "🍕 Суперпара за 1149 рублей - промокод 👉 mf0381" at bounding box center [514, 464] width 599 height 15
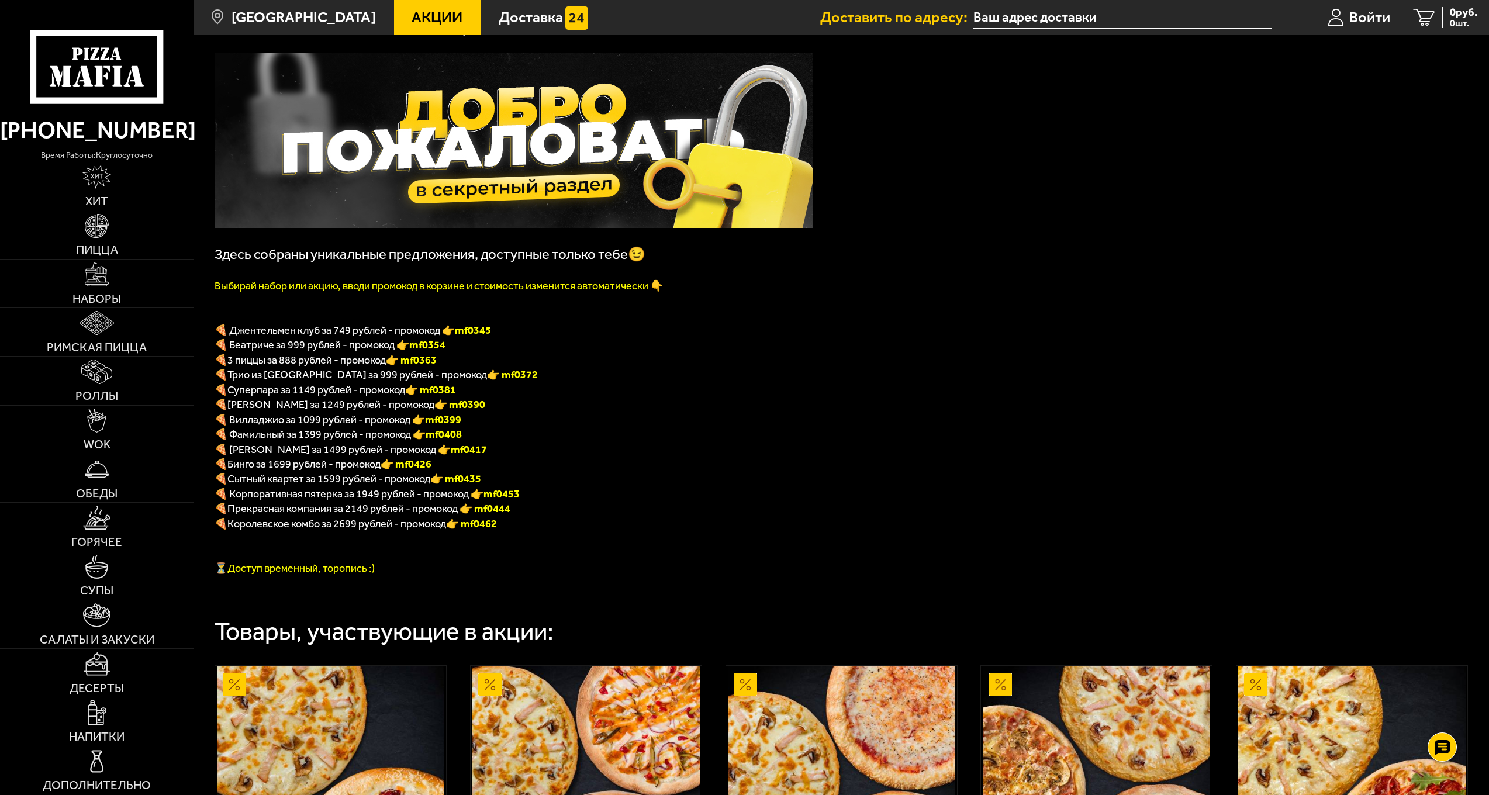
scroll to position [526, 0]
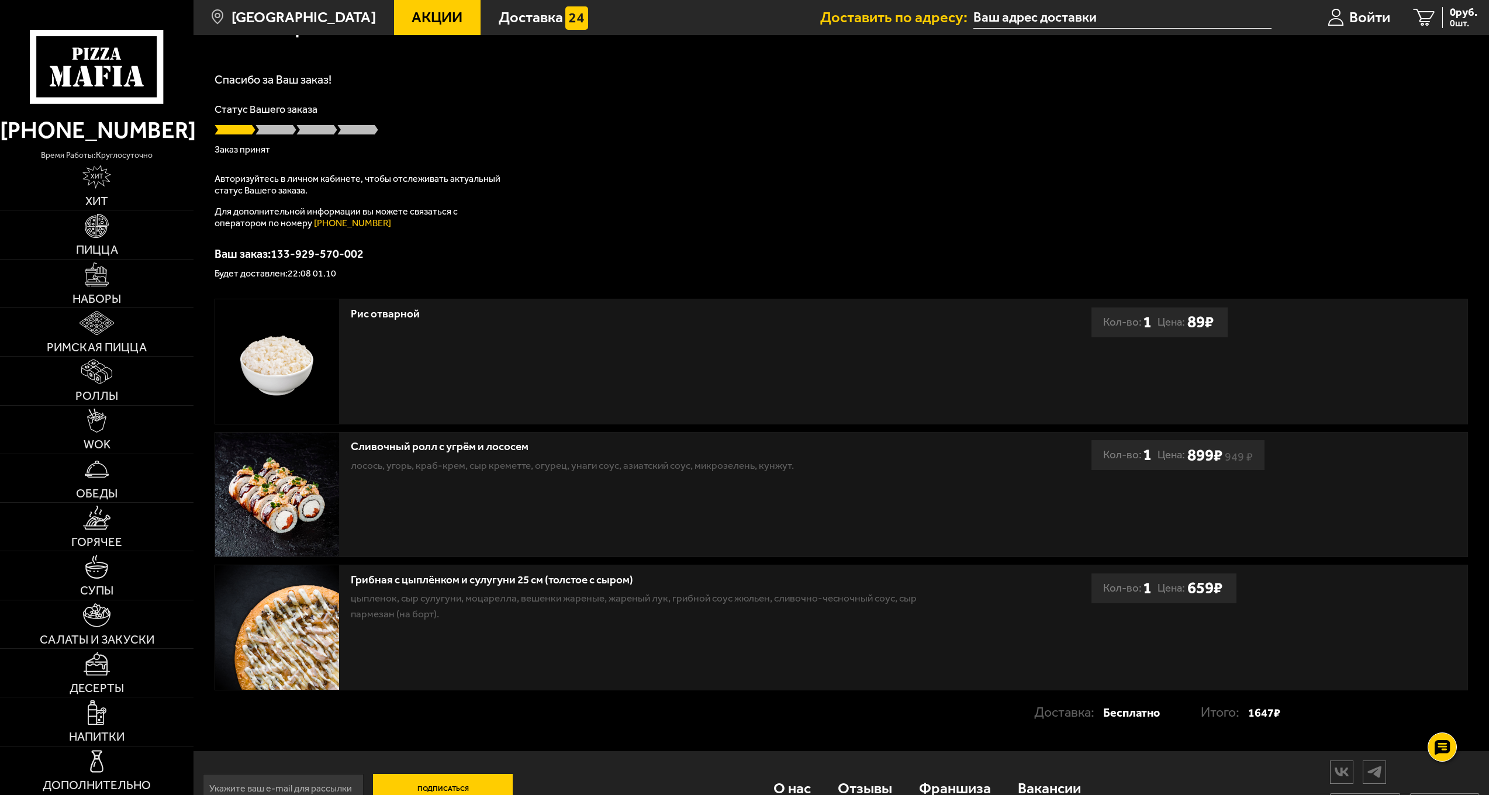
scroll to position [77, 0]
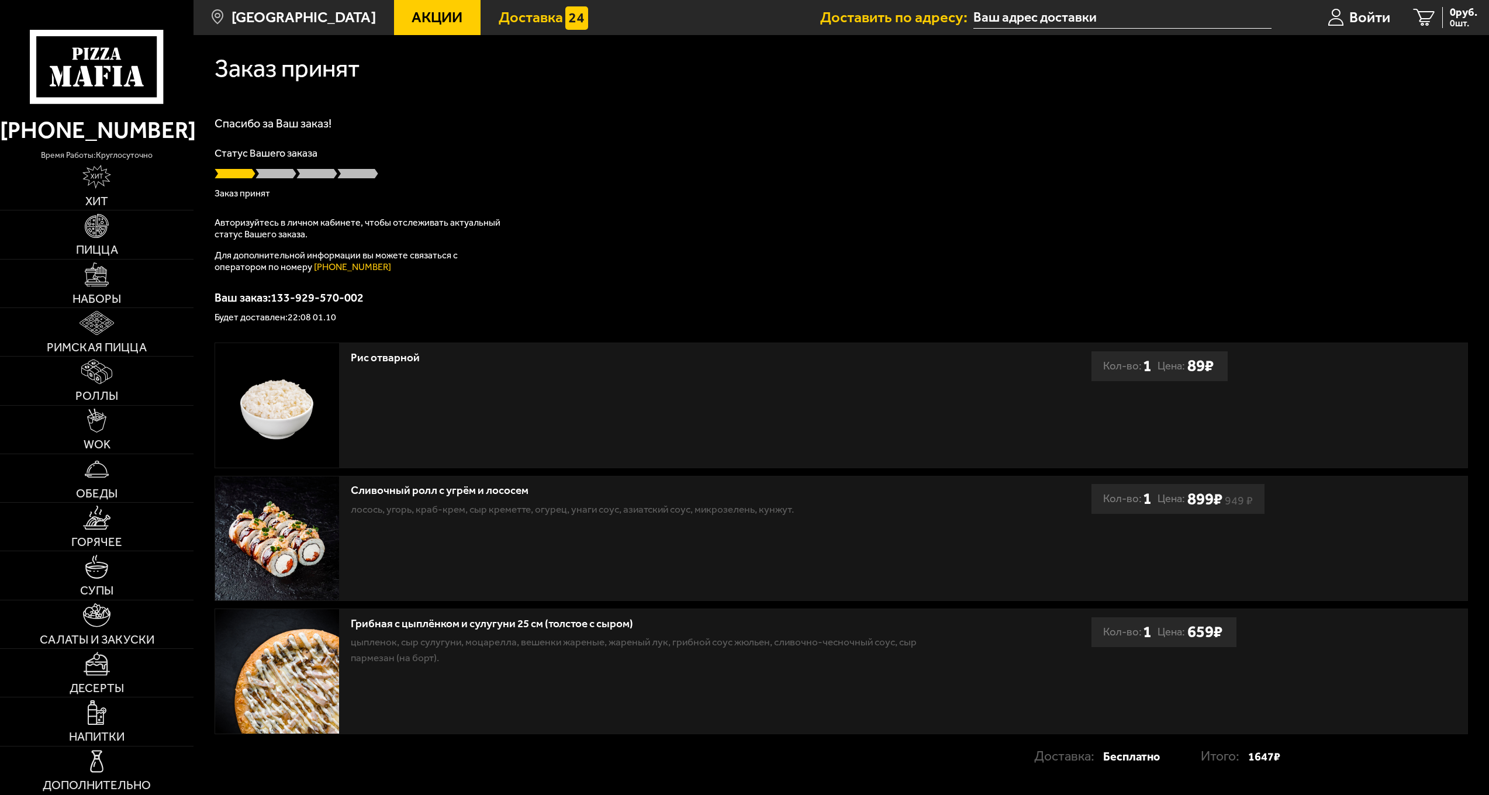
scroll to position [77, 0]
